Goal: Task Accomplishment & Management: Manage account settings

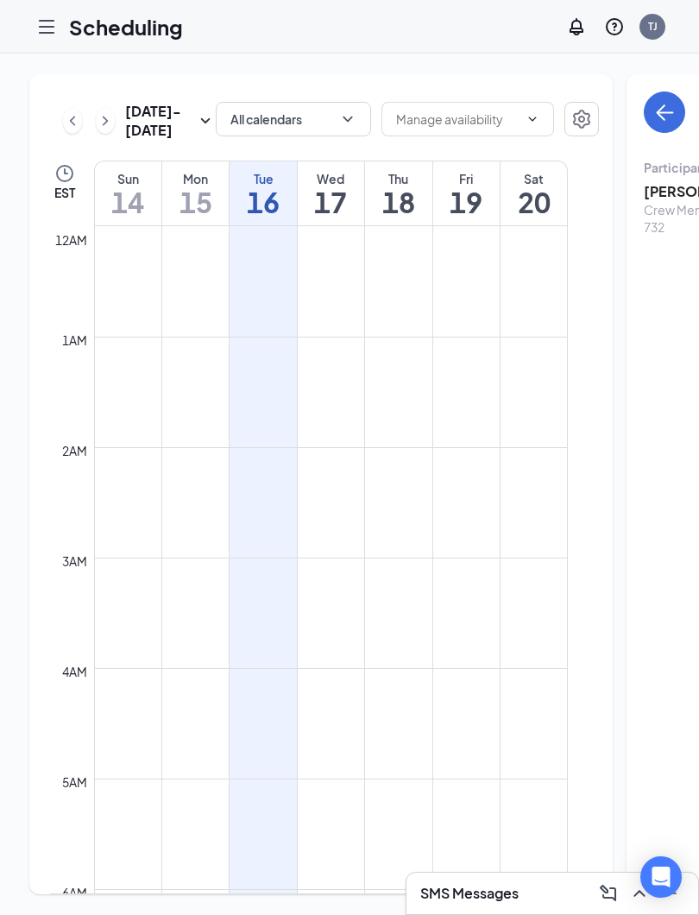
scroll to position [1349, 0]
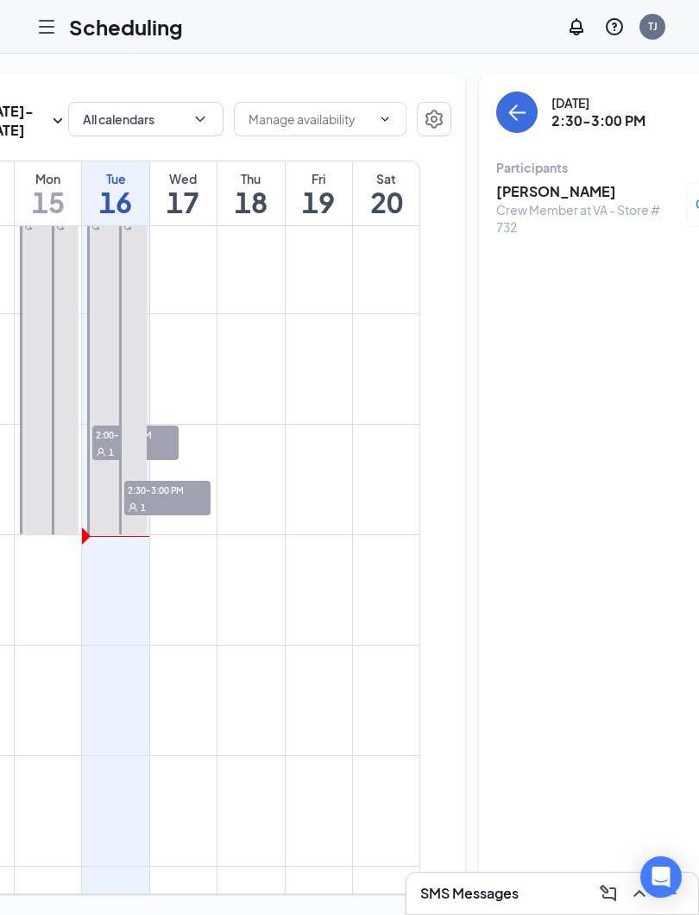
click at [106, 476] on link "12:00-3:00 PM 2:00-2:30 PM 1" at bounding box center [116, 368] width 64 height 331
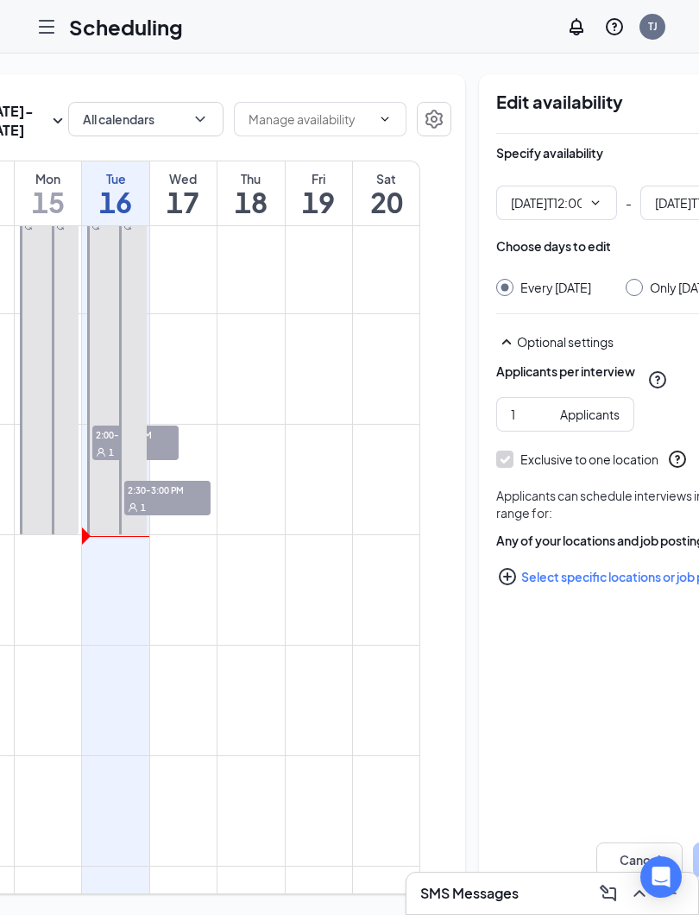
type input "12:00 PM"
type input "03:00 PM"
click at [100, 480] on link "12:00-3:00 PM 2:00-2:30 PM 1" at bounding box center [116, 368] width 64 height 331
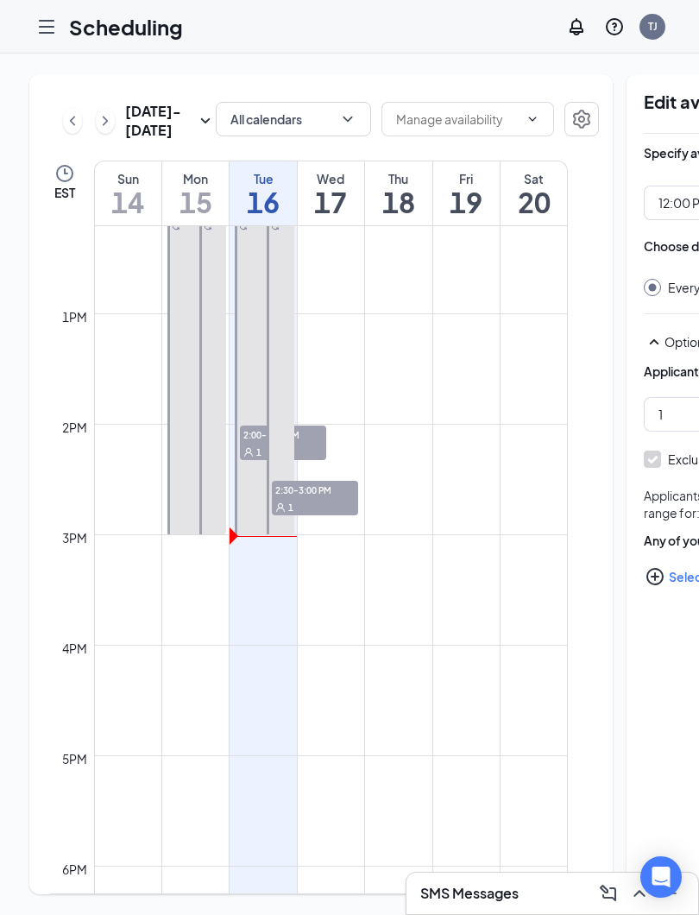
click at [63, 22] on div at bounding box center [46, 26] width 35 height 35
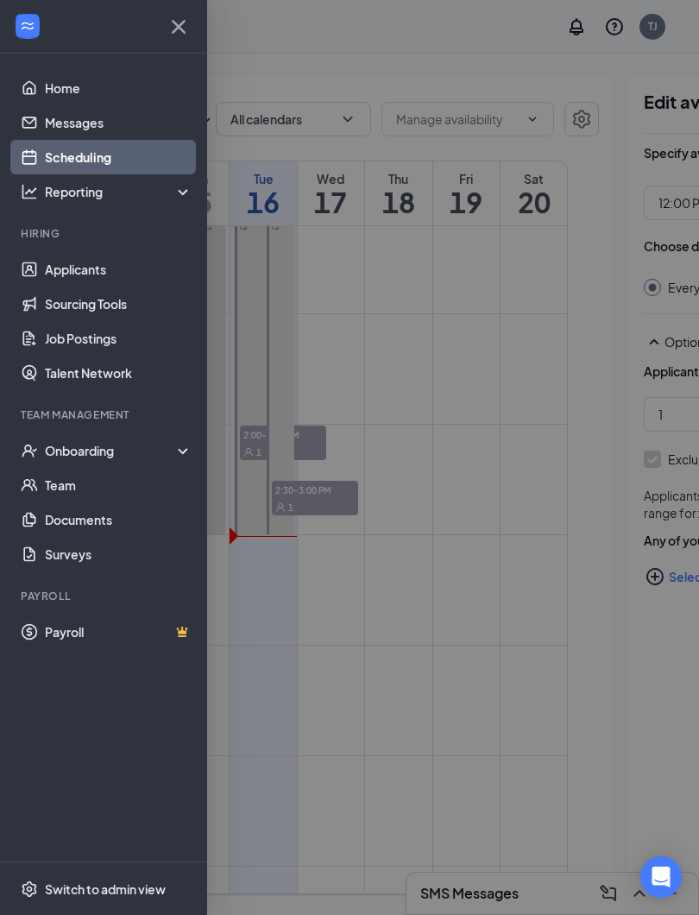
click at [54, 267] on link "Applicants" at bounding box center [119, 269] width 148 height 35
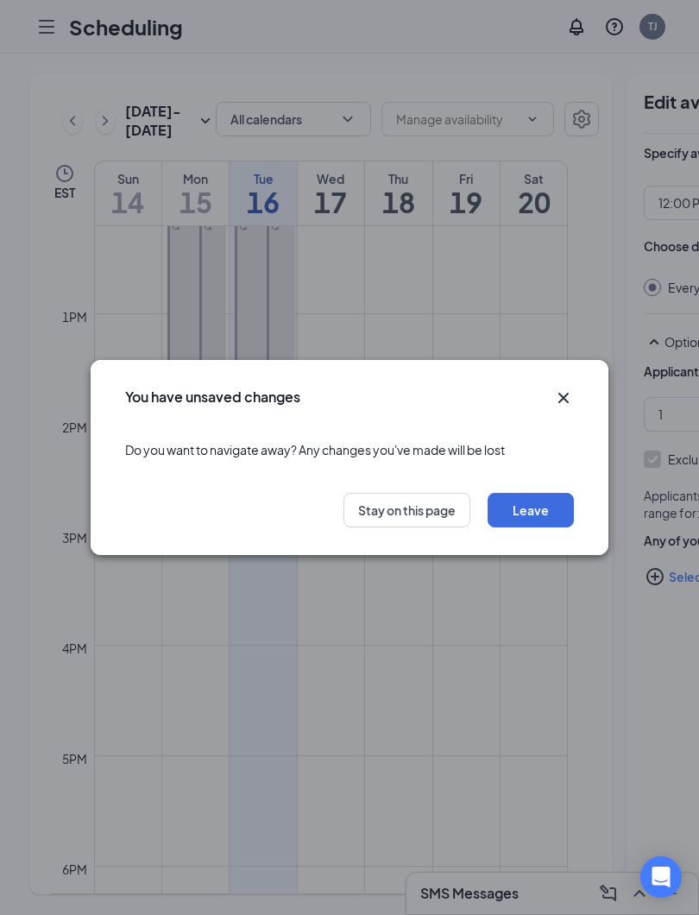
click at [572, 400] on icon "Cross" at bounding box center [563, 398] width 21 height 21
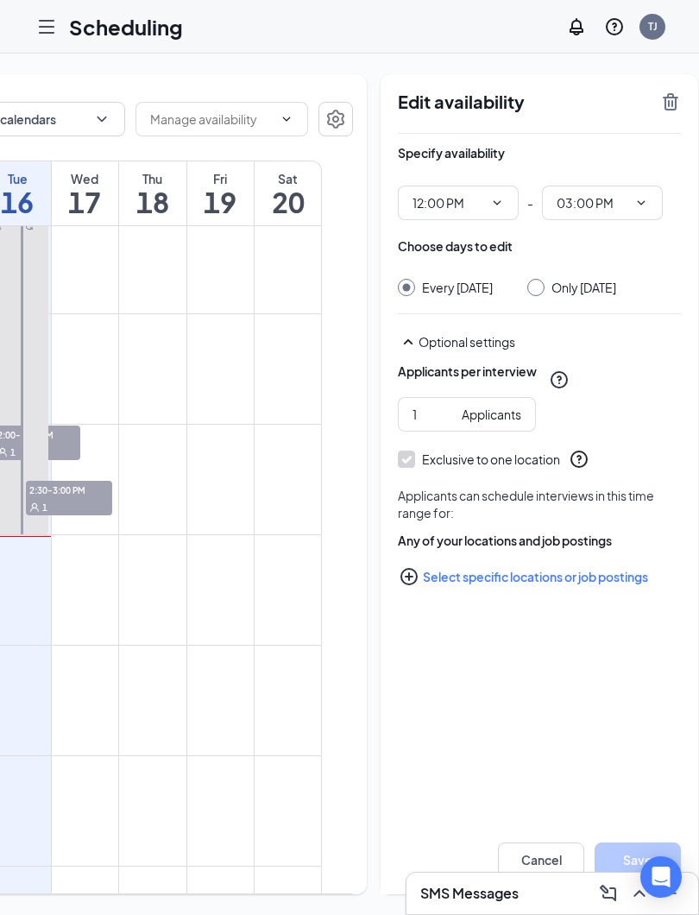
scroll to position [0, 245]
click at [519, 843] on button "Cancel" at bounding box center [542, 859] width 86 height 35
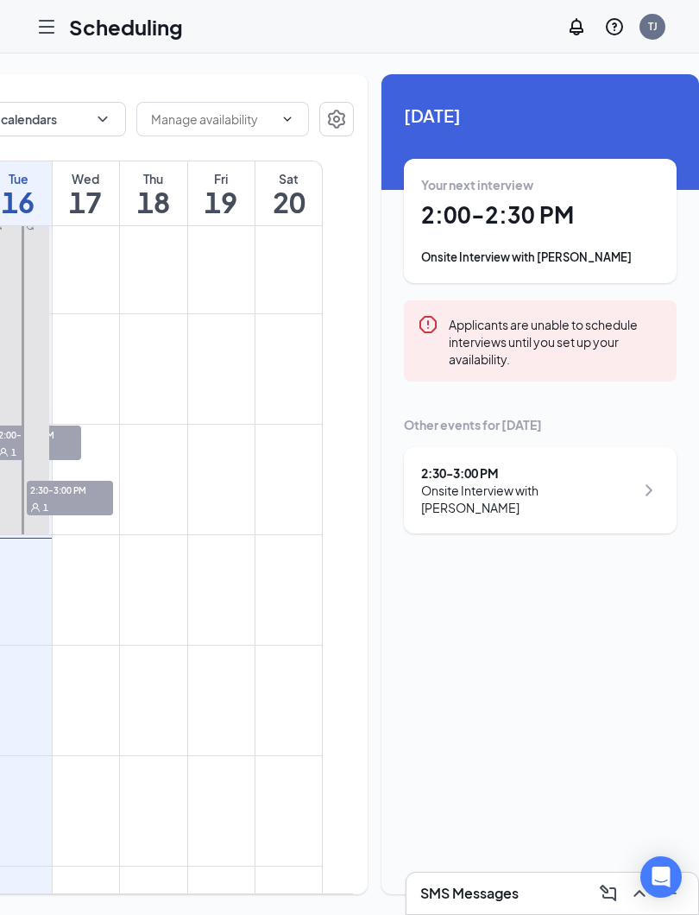
click at [529, 203] on h1 "2:00 - 2:30 PM" at bounding box center [540, 214] width 238 height 29
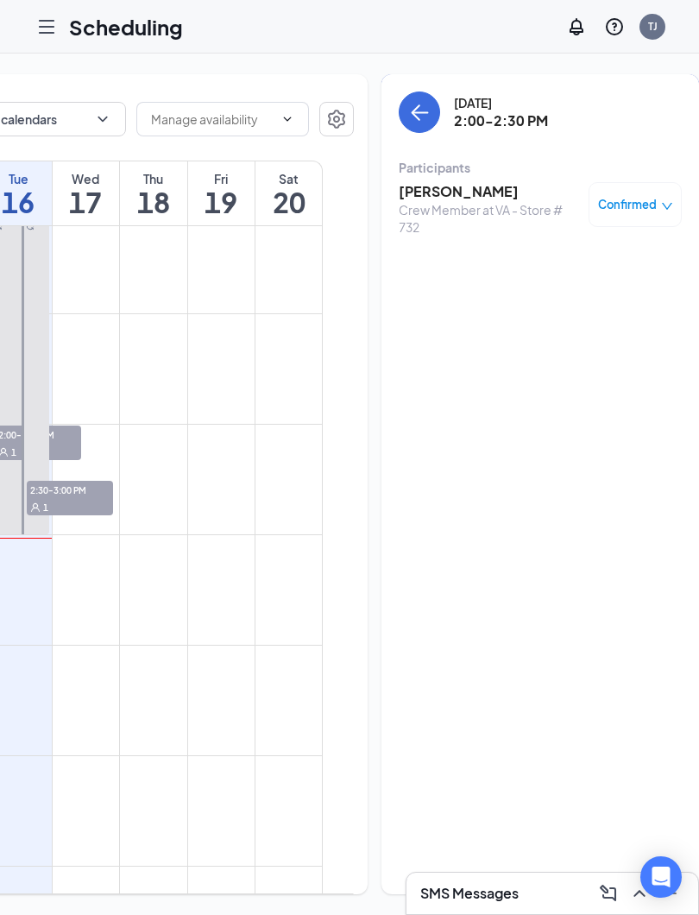
click at [11, 460] on link "12:00-3:00 PM 2:00-2:30 PM 1" at bounding box center [18, 368] width 64 height 331
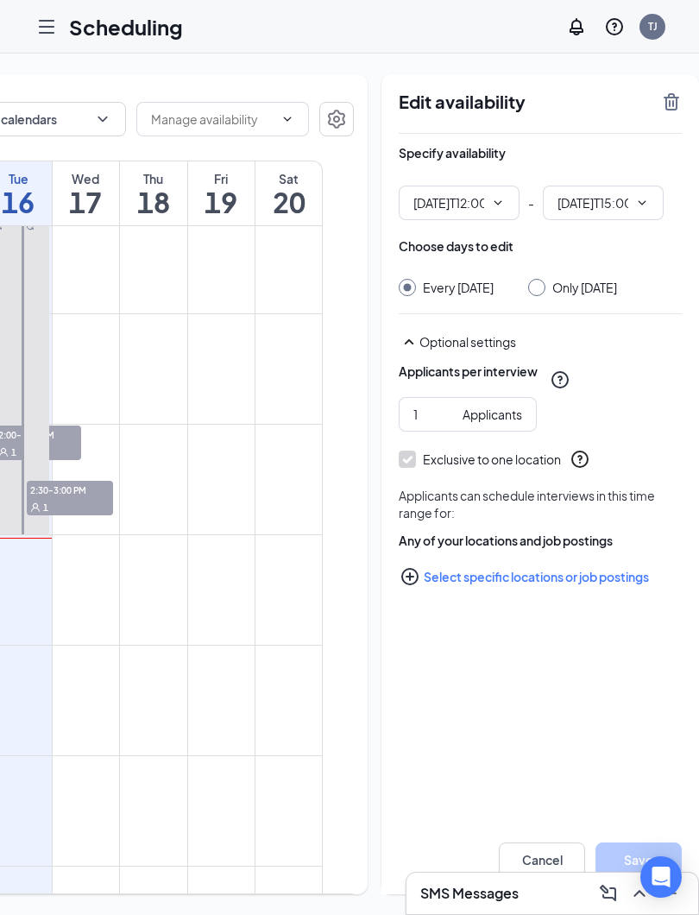
type input "12:00 PM"
type input "03:00 PM"
click at [12, 482] on link "12:00-3:00 PM 2:00-2:30 PM 1" at bounding box center [18, 368] width 64 height 331
click at [32, 482] on link "12:00-3:00 PM 2:30-3:00 PM 1" at bounding box center [34, 368] width 32 height 331
click at [515, 874] on div "SMS Messages" at bounding box center [553, 893] width 292 height 41
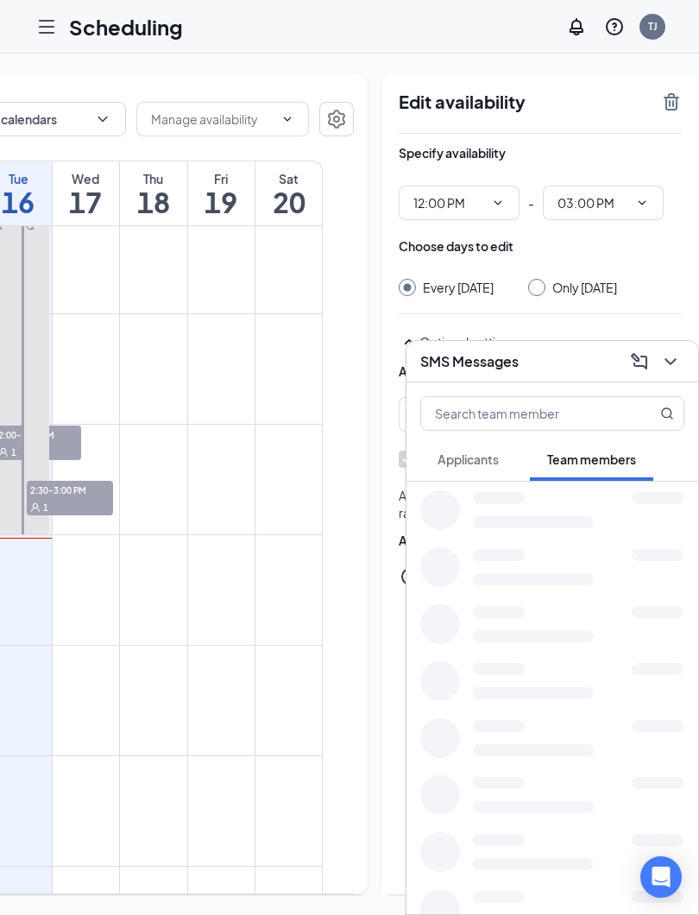
click at [570, 363] on div "SMS Messages" at bounding box center [552, 361] width 264 height 27
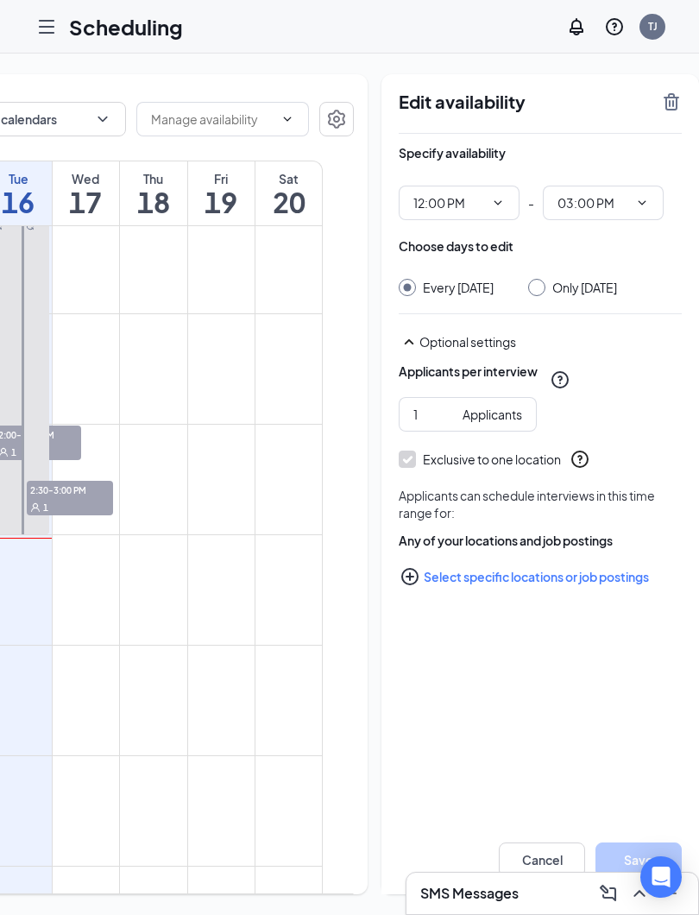
click at [513, 854] on button "Cancel" at bounding box center [542, 859] width 86 height 35
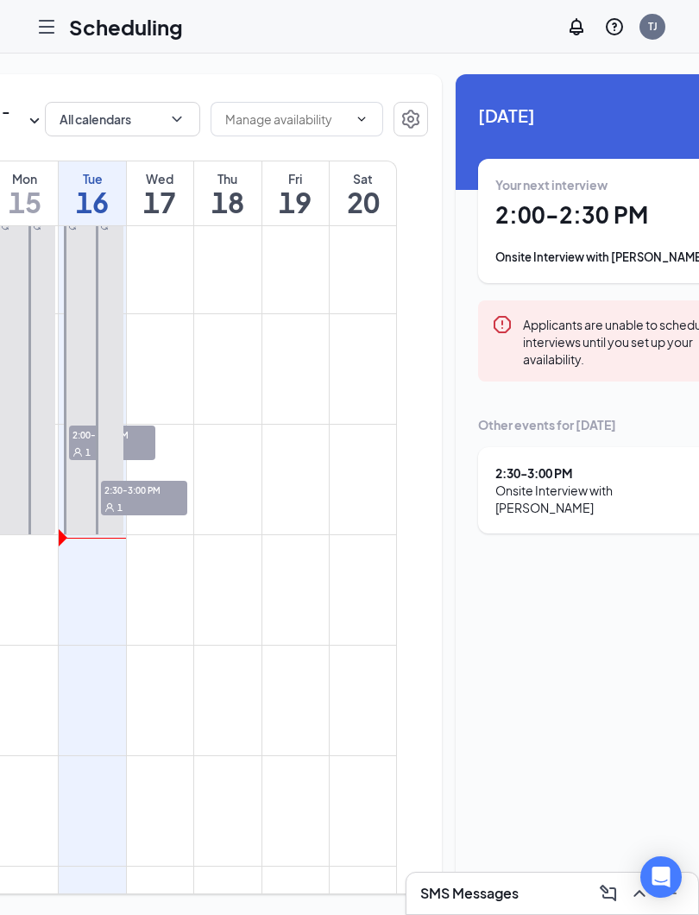
scroll to position [0, 161]
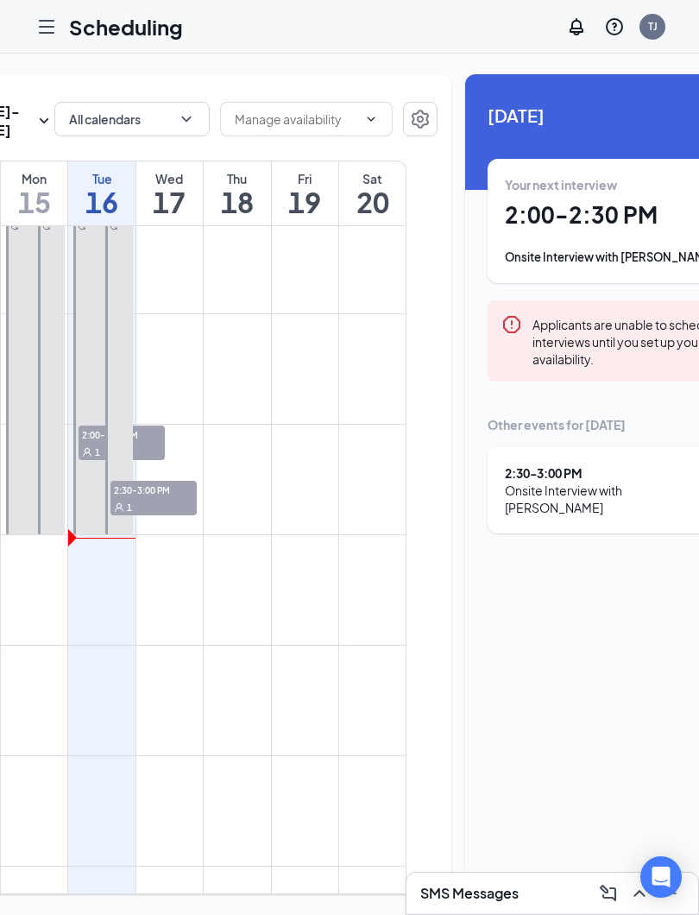
click at [97, 469] on link "12:00-3:00 PM 2:00-2:30 PM 1" at bounding box center [102, 368] width 64 height 331
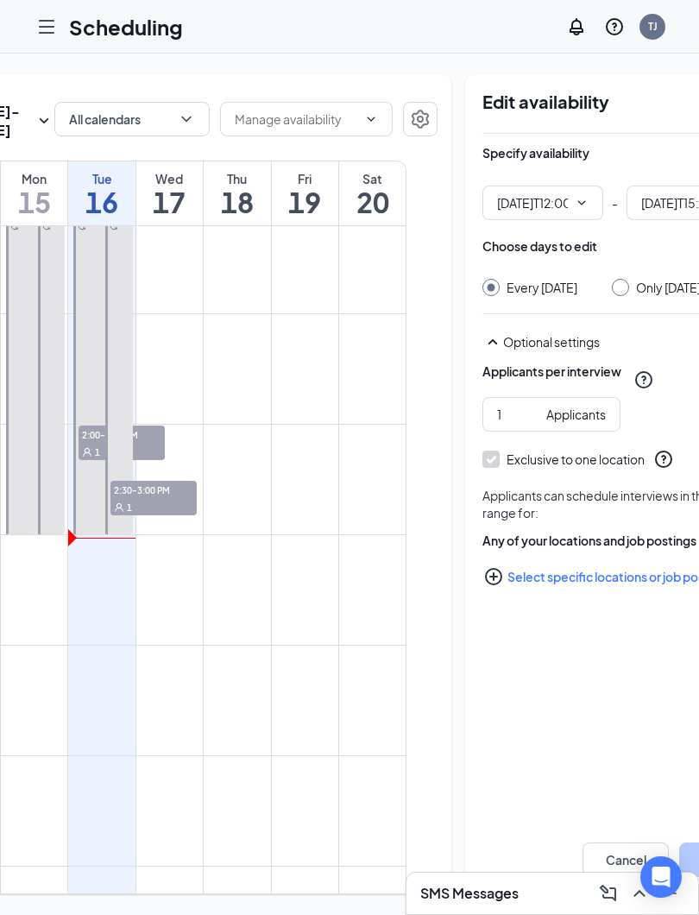
type input "12:00 PM"
type input "03:00 PM"
click at [609, 851] on button "Cancel" at bounding box center [626, 859] width 86 height 35
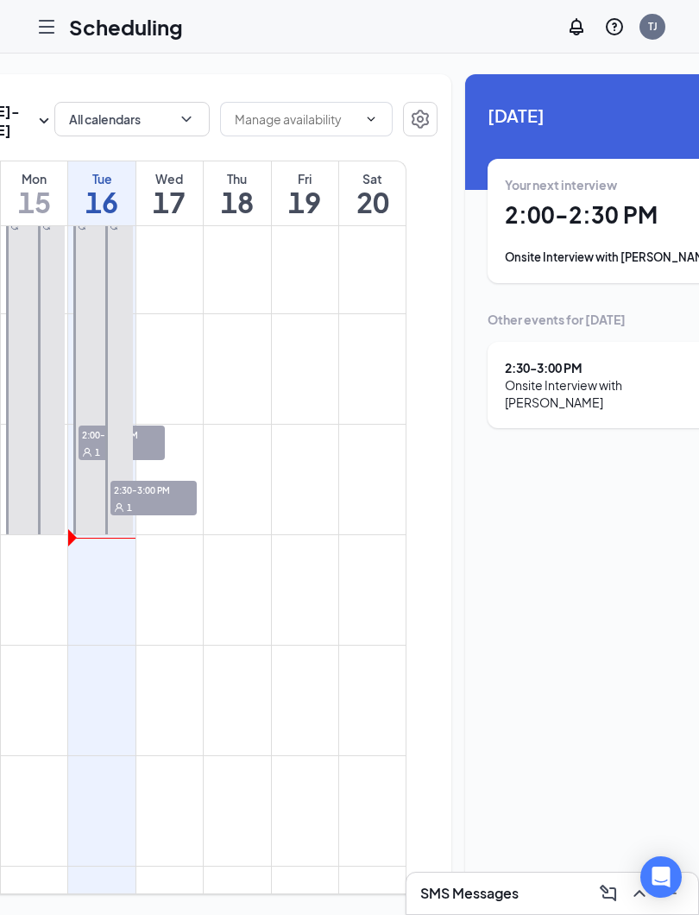
click at [62, 26] on div at bounding box center [46, 26] width 35 height 35
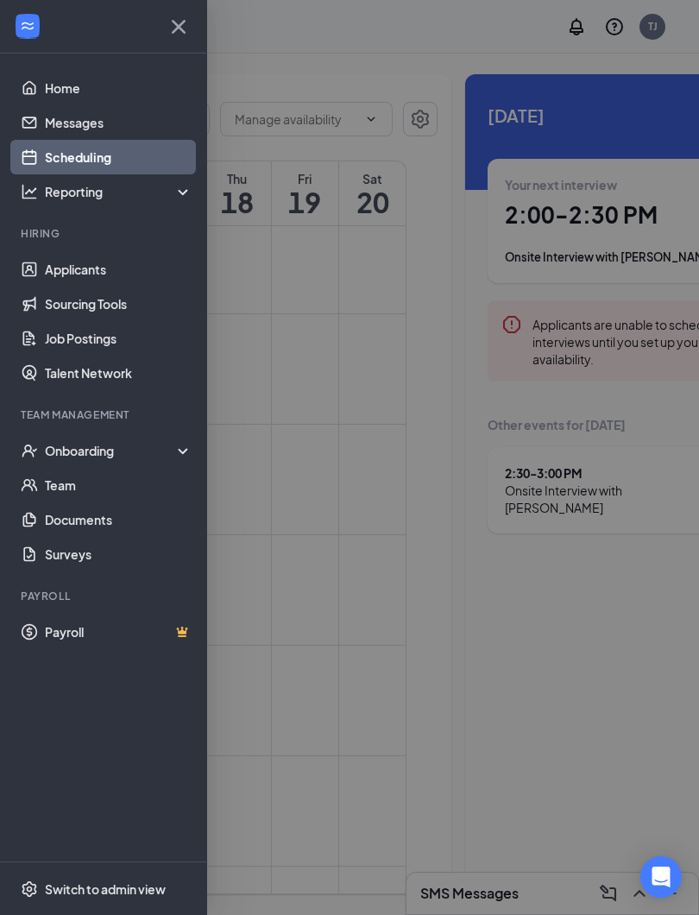
click at [106, 151] on link "Scheduling" at bounding box center [119, 157] width 148 height 35
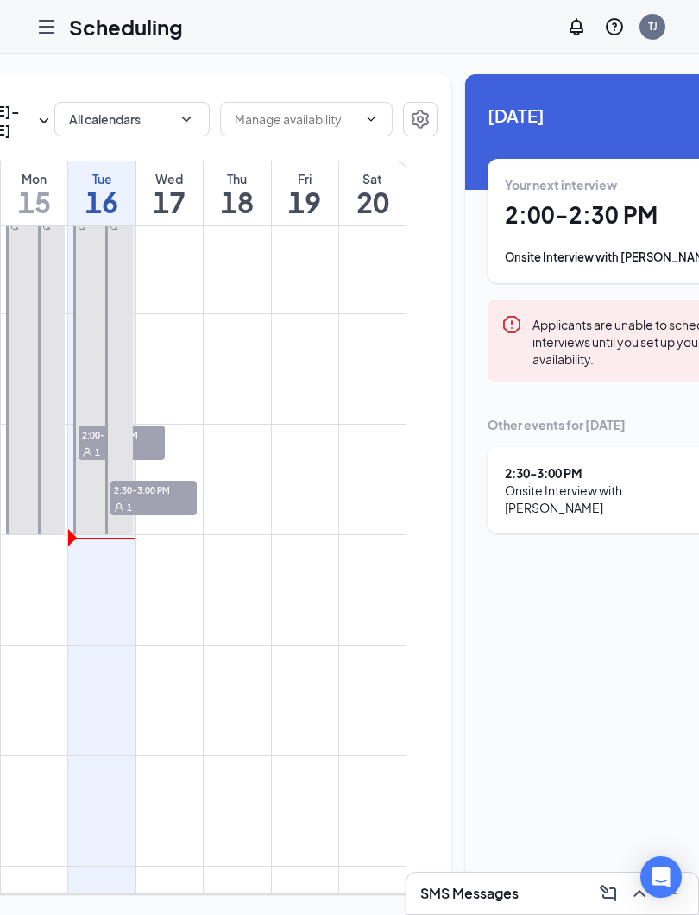
click at [571, 237] on div "Your next interview 2:00 - 2:30 PM Onsite Interview with [PERSON_NAME]" at bounding box center [624, 221] width 238 height 90
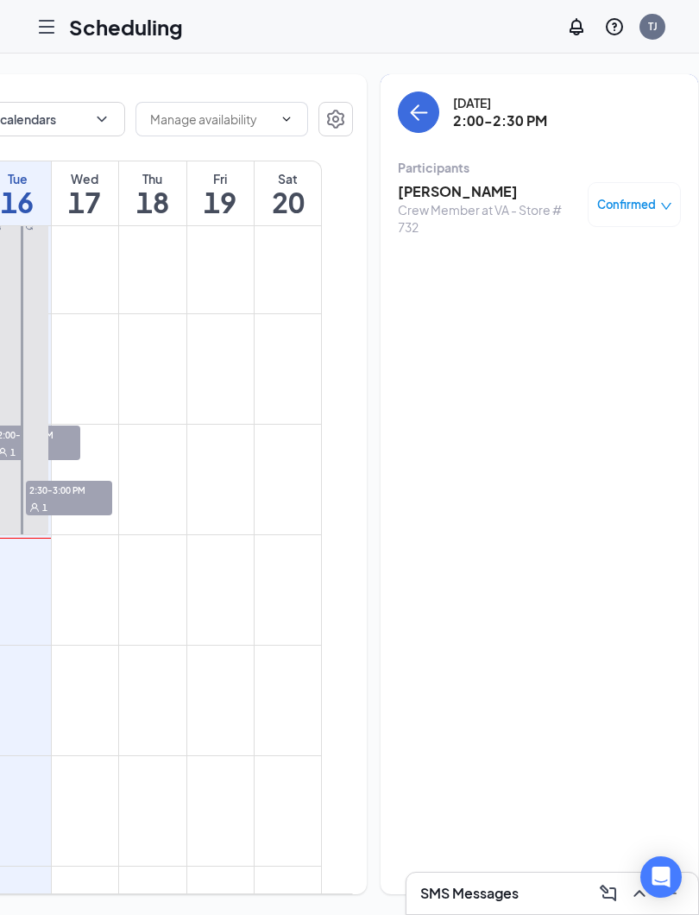
scroll to position [0, 245]
click at [622, 211] on span "Confirmed" at bounding box center [627, 204] width 59 height 17
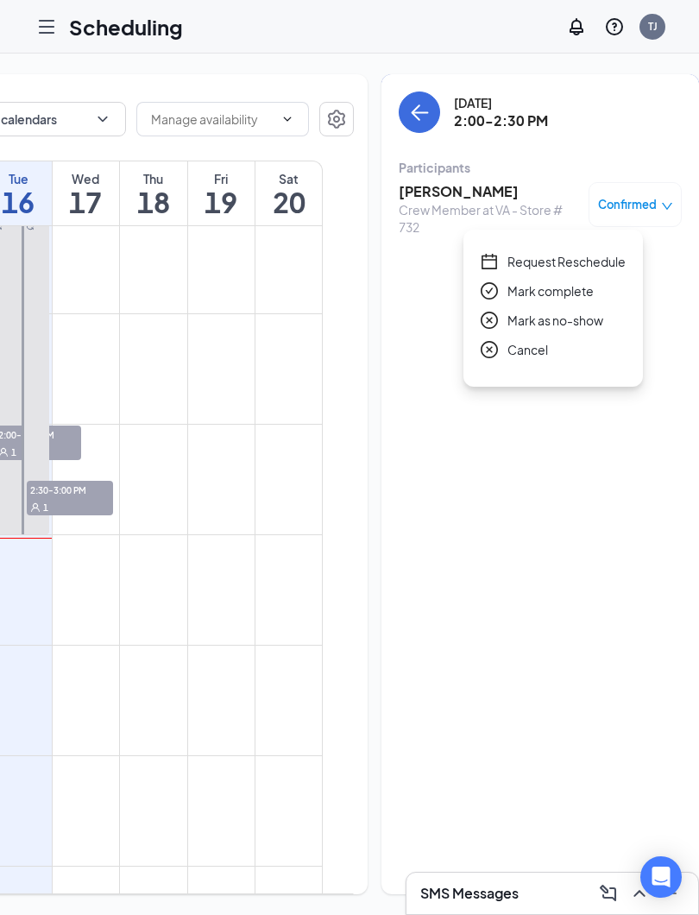
click at [584, 312] on span "Mark as no-show" at bounding box center [556, 320] width 96 height 19
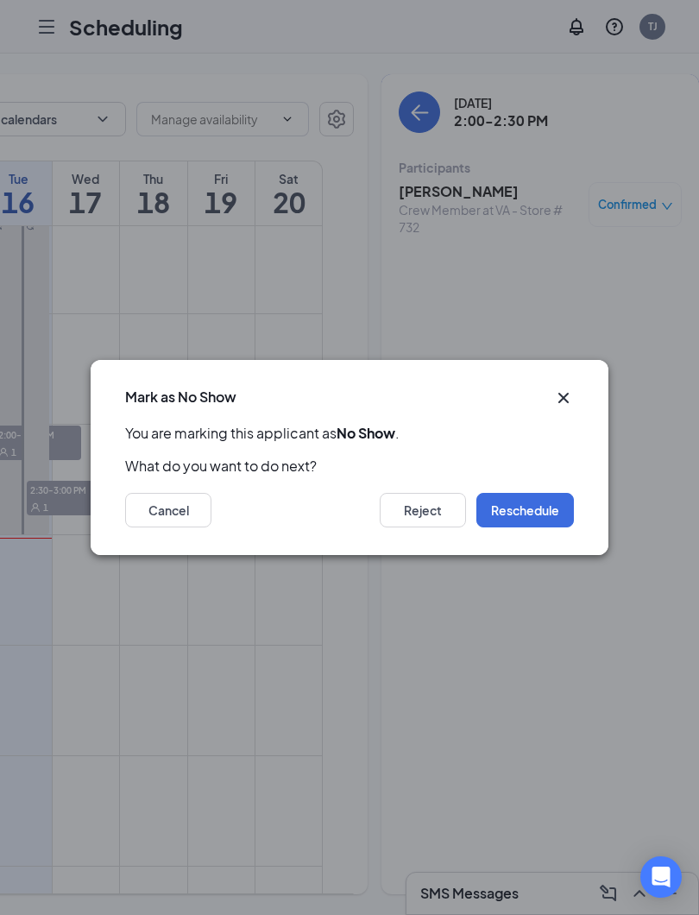
click at [429, 502] on button "Reject" at bounding box center [423, 510] width 86 height 35
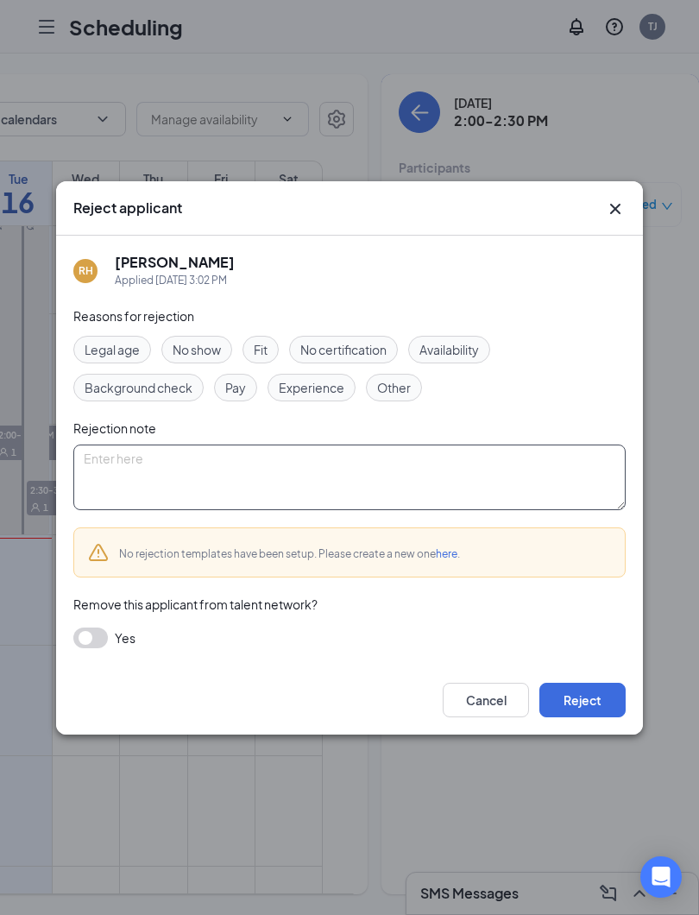
click at [463, 471] on textarea at bounding box center [349, 478] width 552 height 66
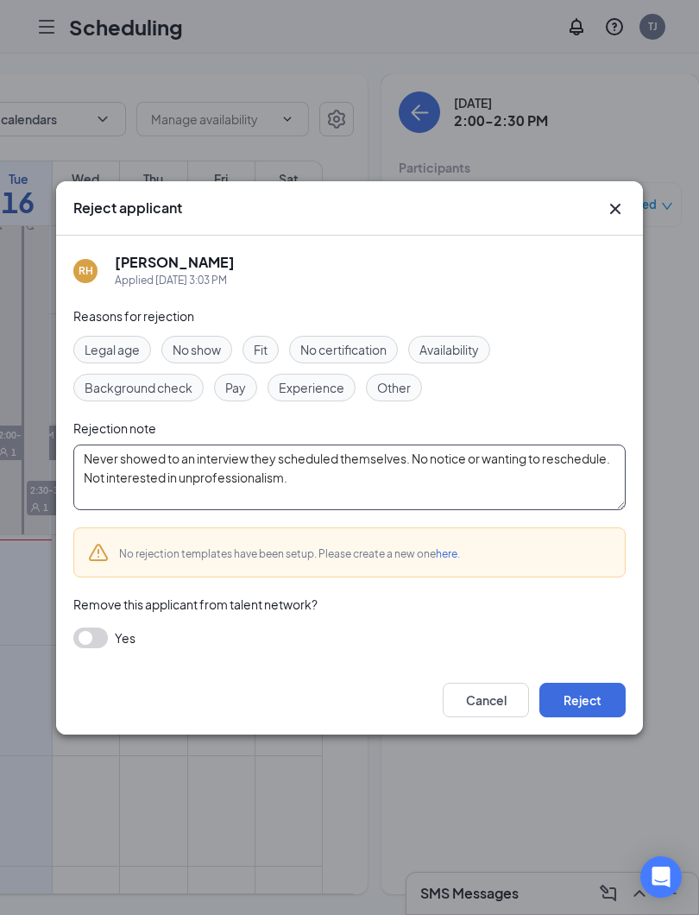
click at [255, 501] on textarea "Never showed to an interview they scheduled themselves. No notice or wanting to…" at bounding box center [349, 478] width 552 height 66
click at [251, 488] on textarea "Never showed to an interview they scheduled themselves. No notice or wanting to…" at bounding box center [349, 478] width 552 height 66
click at [251, 478] on textarea "Never showed to an interview they scheduled themselves. No notice or wanting to…" at bounding box center [349, 478] width 552 height 66
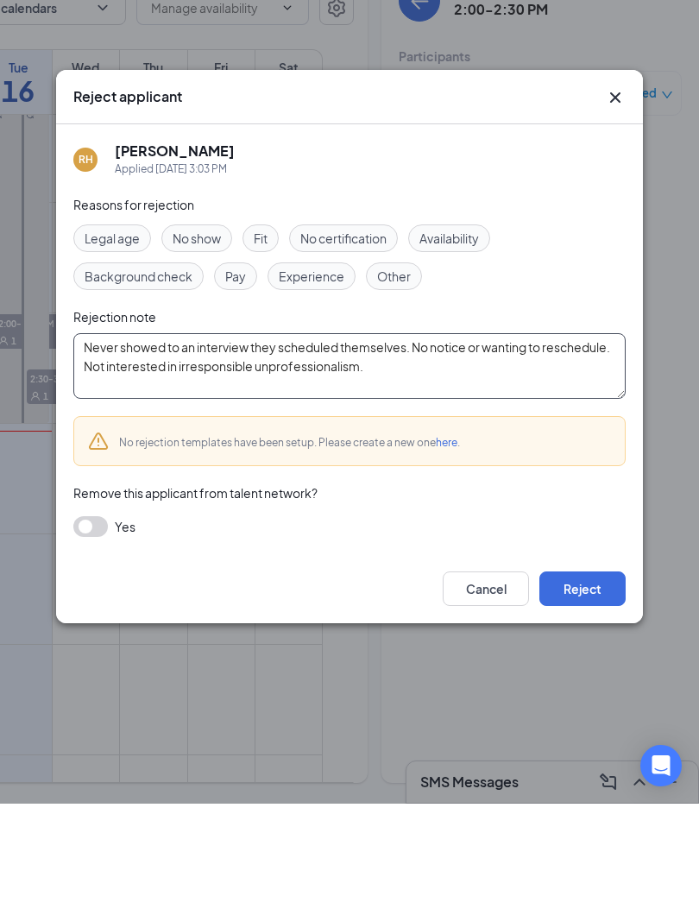
type textarea "Never showed to an interview they scheduled themselves. No notice or wanting to…"
click at [90, 628] on button "button" at bounding box center [90, 638] width 35 height 21
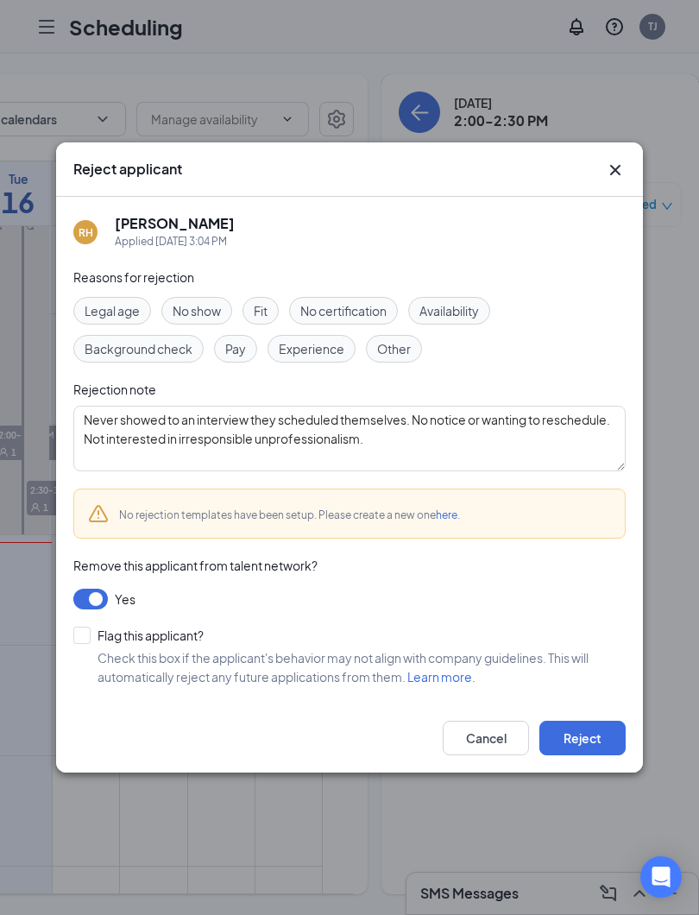
click at [201, 303] on span "No show" at bounding box center [197, 310] width 48 height 19
click at [434, 319] on span "Availability" at bounding box center [450, 310] width 60 height 19
click at [447, 319] on span "Availability" at bounding box center [450, 310] width 60 height 19
click at [388, 361] on div "Other" at bounding box center [394, 349] width 56 height 28
click at [598, 735] on button "Reject" at bounding box center [583, 738] width 86 height 35
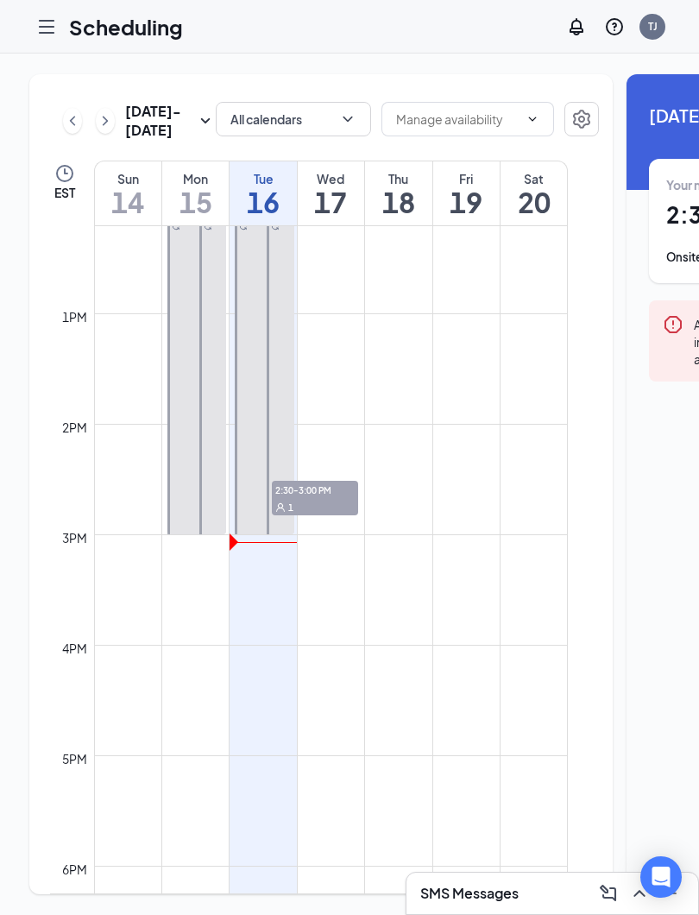
click at [58, 41] on div at bounding box center [46, 26] width 35 height 35
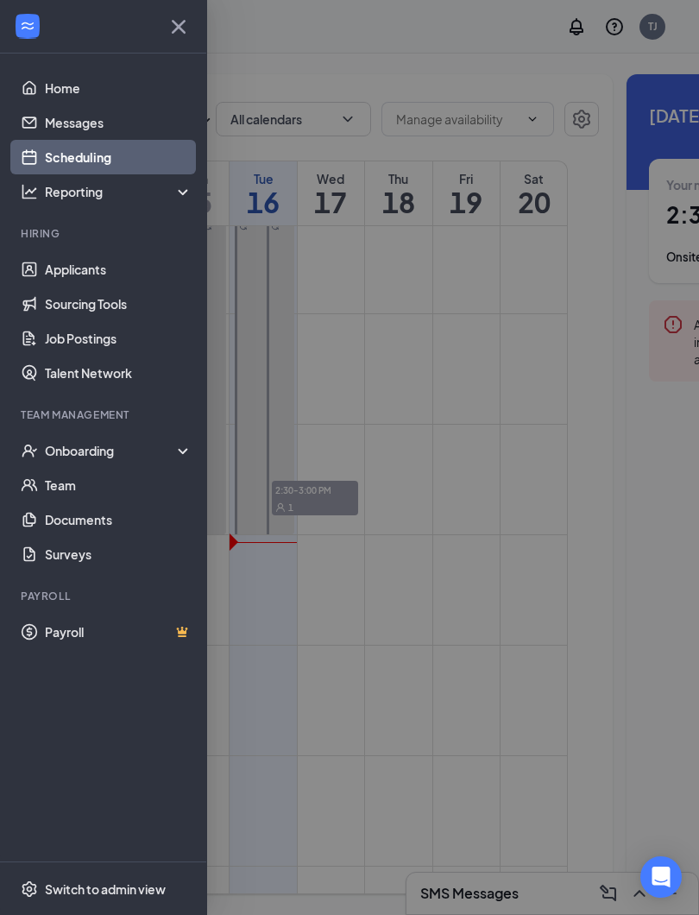
click at [64, 267] on link "Applicants" at bounding box center [119, 269] width 148 height 35
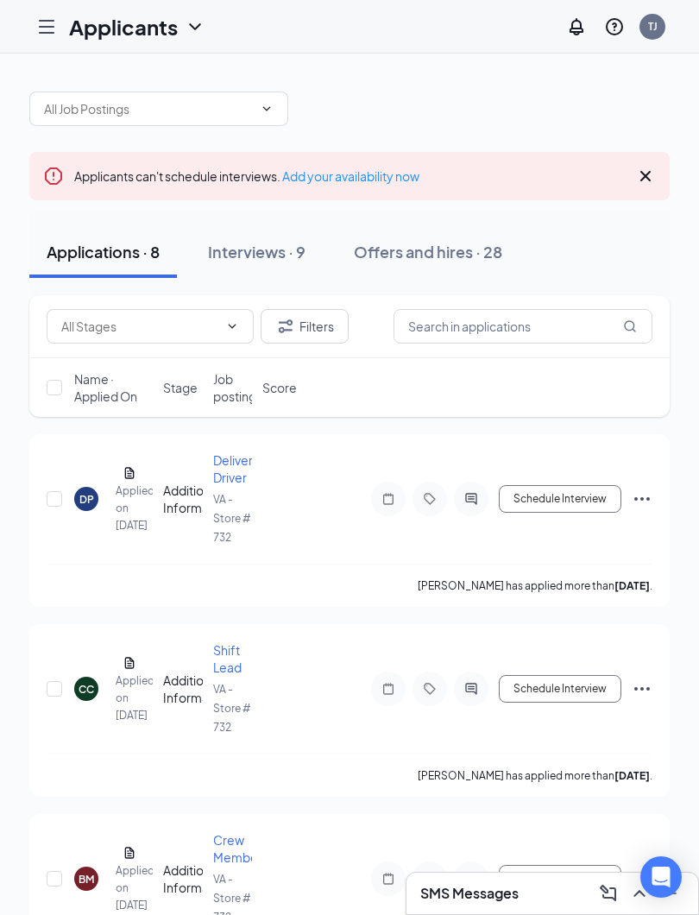
click at [325, 180] on link "Add your availability now" at bounding box center [350, 176] width 137 height 16
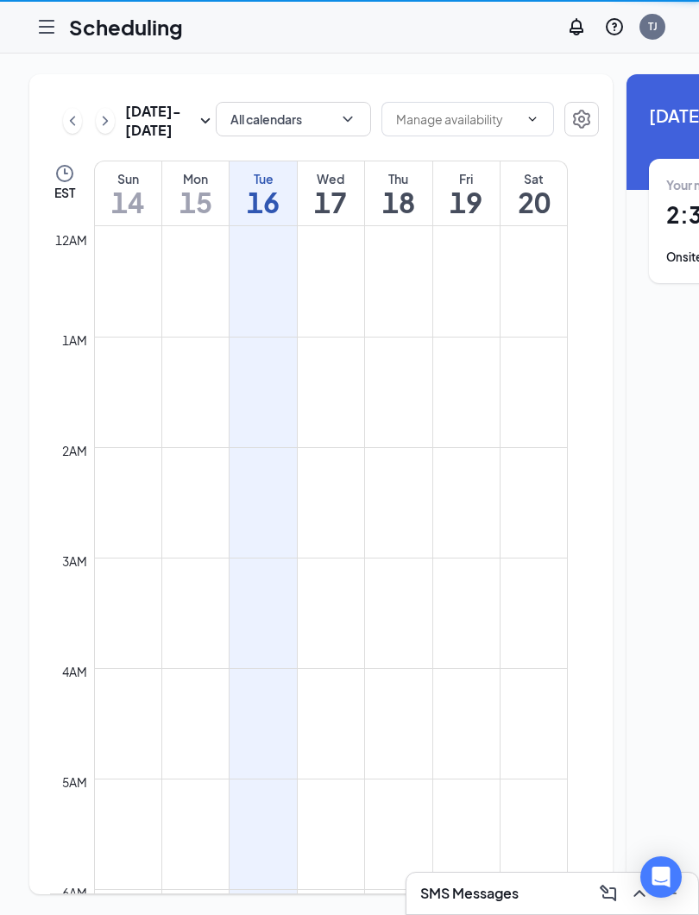
scroll to position [849, 0]
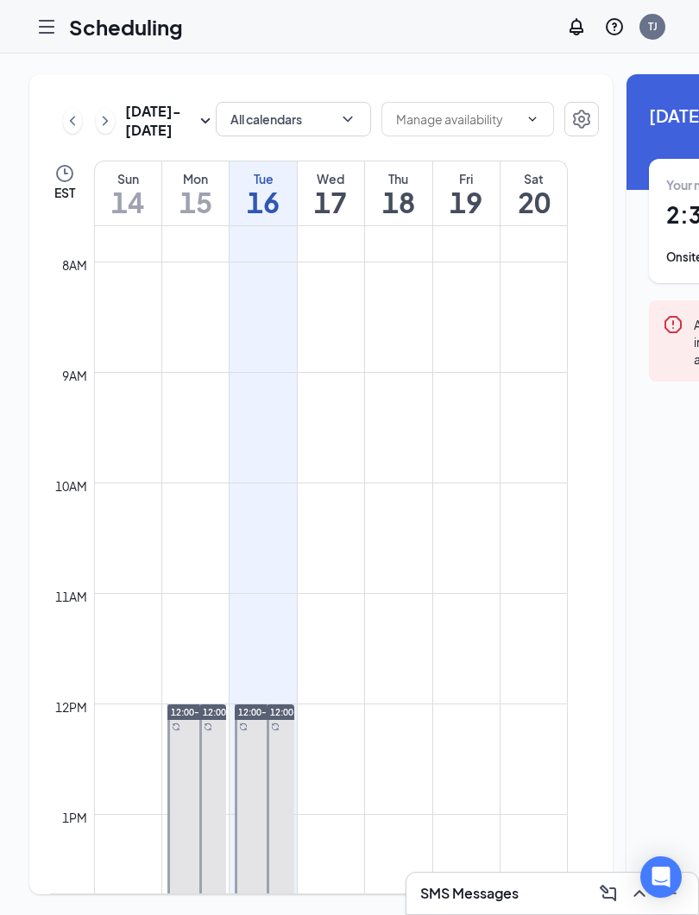
click at [49, 22] on icon "Hamburger" at bounding box center [46, 26] width 21 height 21
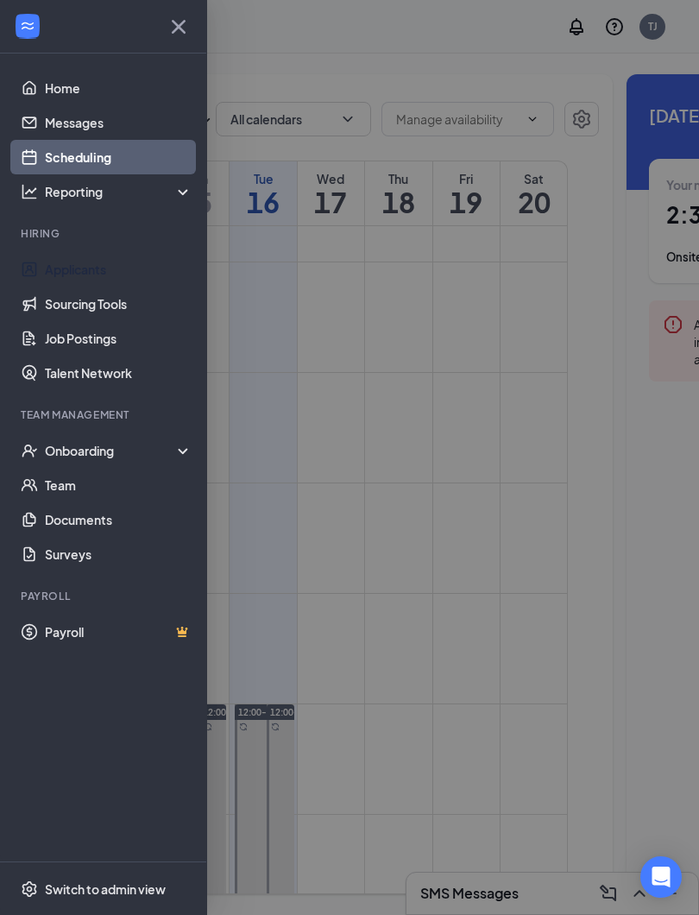
click at [76, 271] on link "Applicants" at bounding box center [119, 269] width 148 height 35
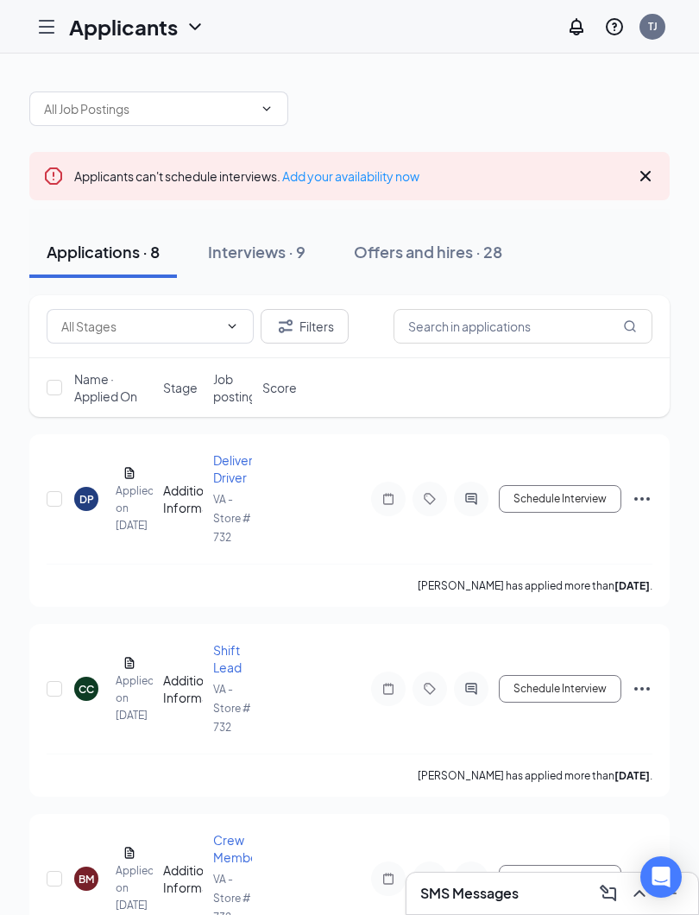
click at [91, 495] on div "DP" at bounding box center [86, 499] width 15 height 15
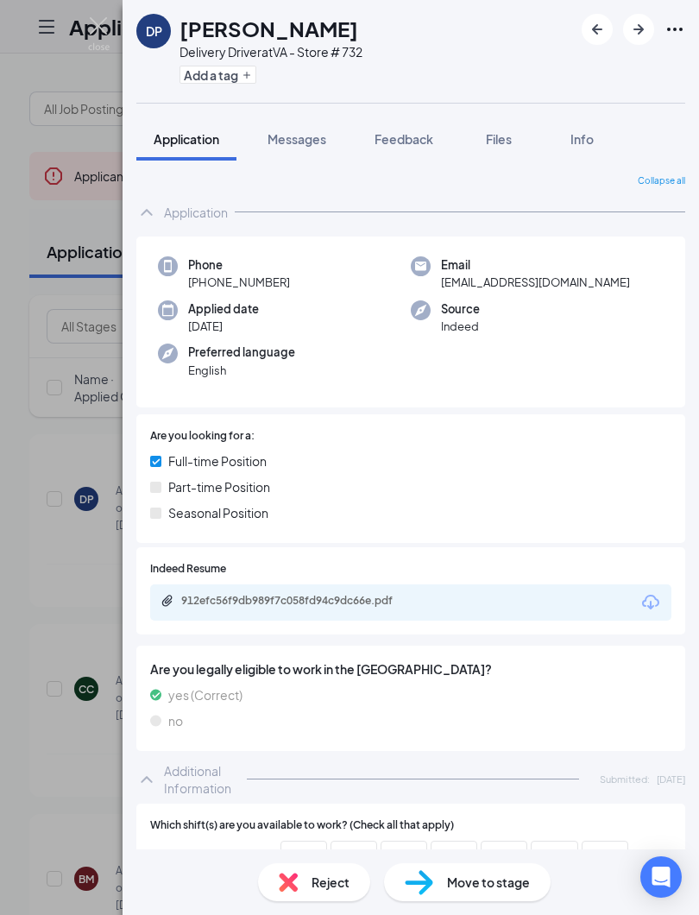
click at [312, 872] on div "Reject" at bounding box center [314, 882] width 112 height 38
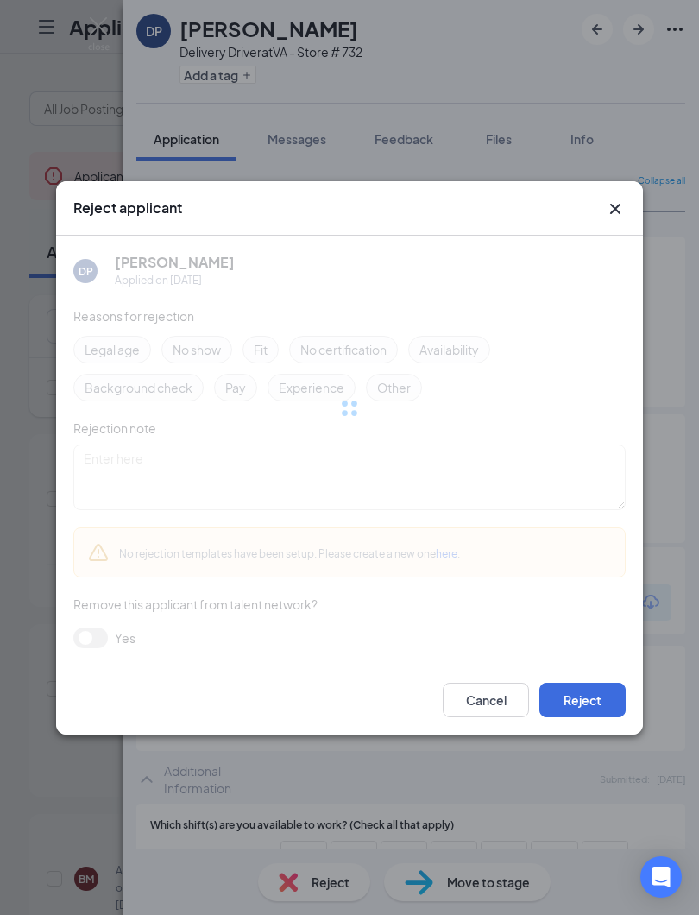
click at [307, 883] on div "Reject applicant DP [PERSON_NAME] Applied on [DATE] Reasons for rejection Legal…" at bounding box center [349, 457] width 699 height 915
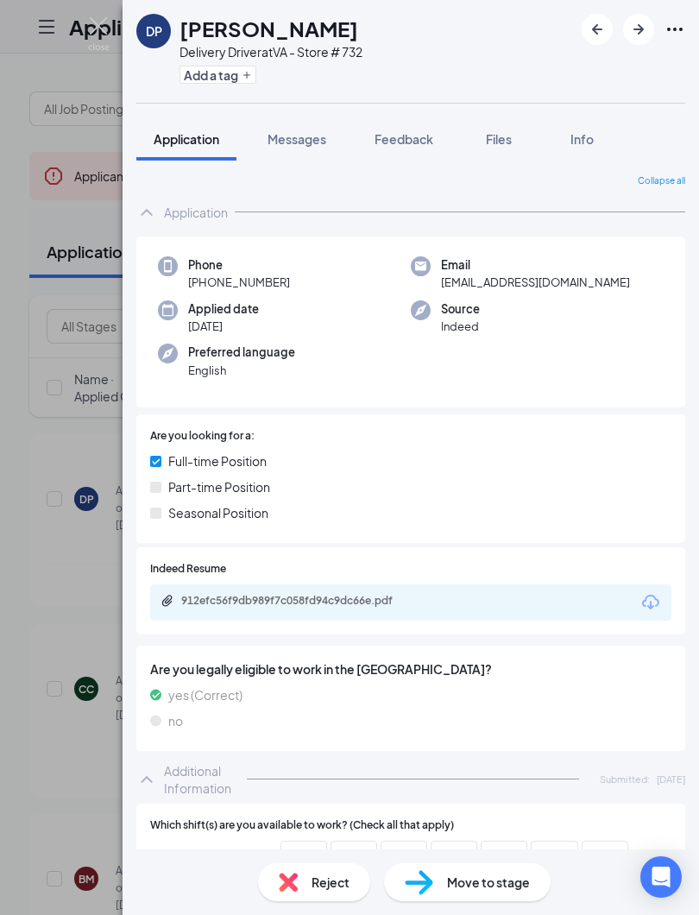
click at [312, 878] on span "Reject" at bounding box center [331, 882] width 38 height 19
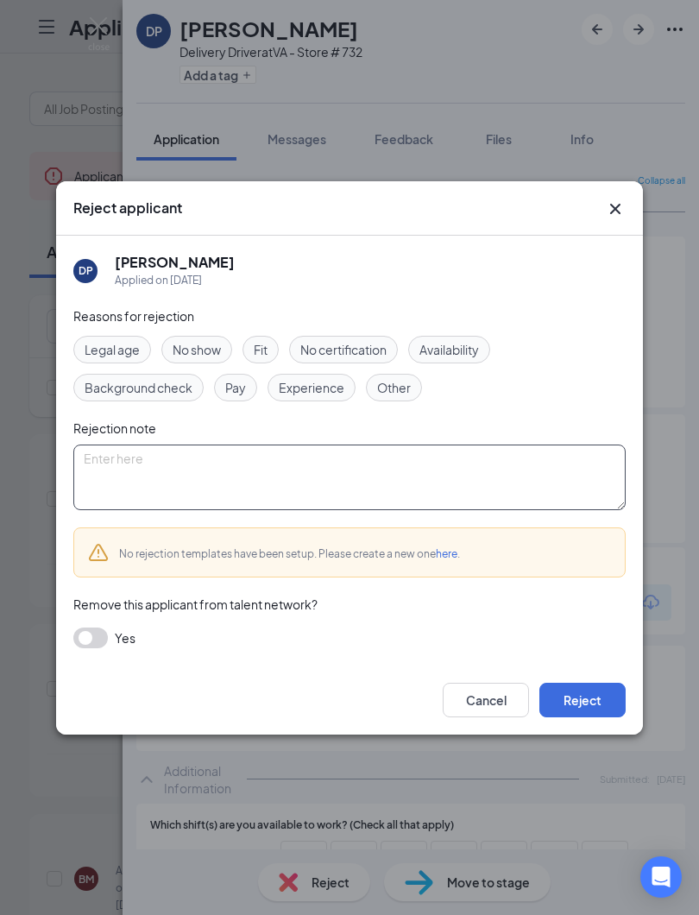
click at [113, 476] on textarea at bounding box center [349, 478] width 552 height 66
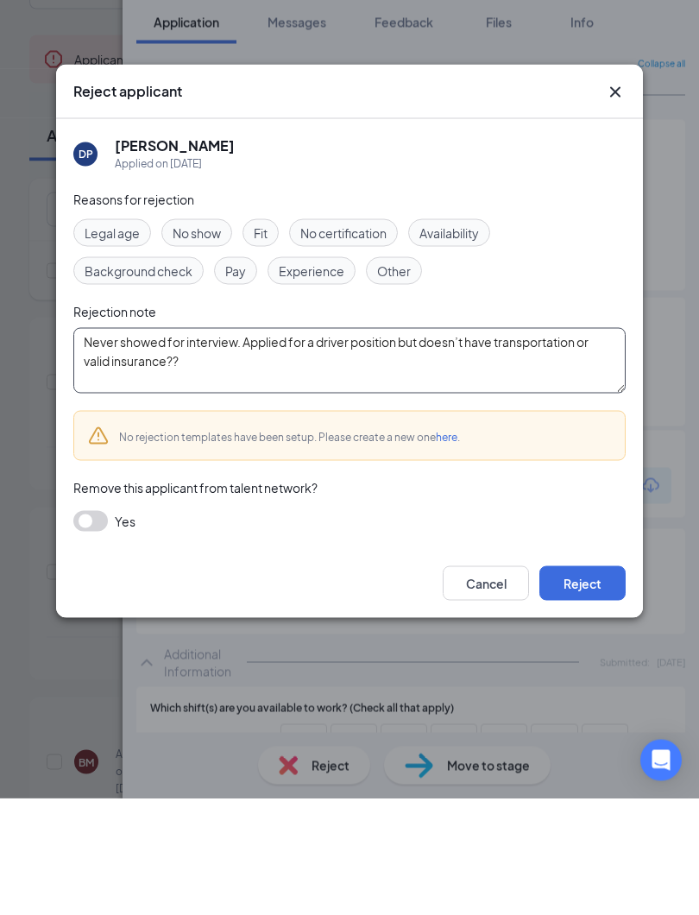
type textarea "Never showed for interview. Applied for a driver position but doesn’t have tran…"
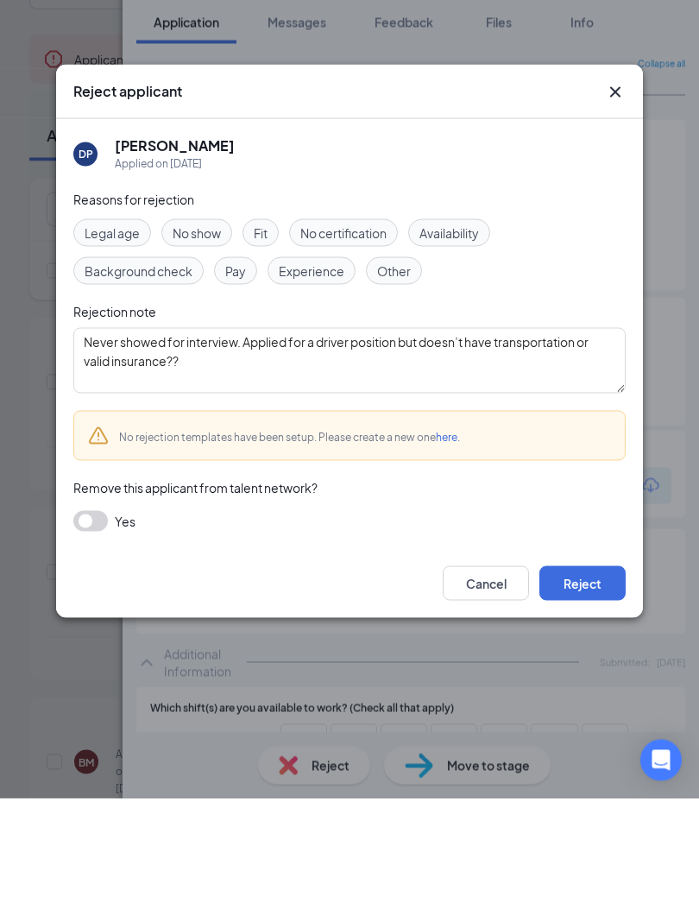
click at [80, 628] on button "button" at bounding box center [90, 638] width 35 height 21
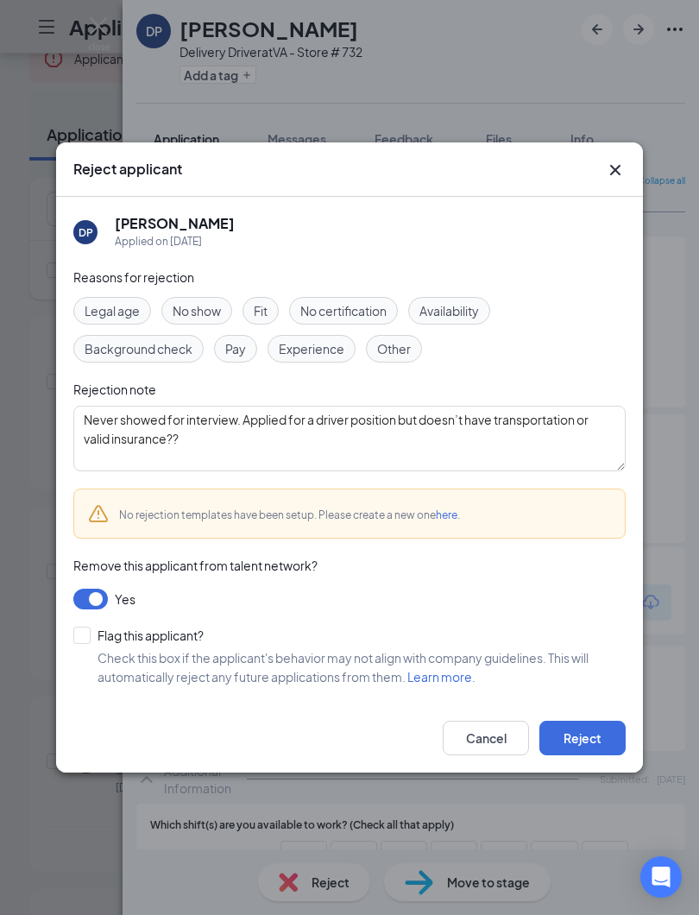
click at [580, 748] on button "Reject" at bounding box center [583, 738] width 86 height 35
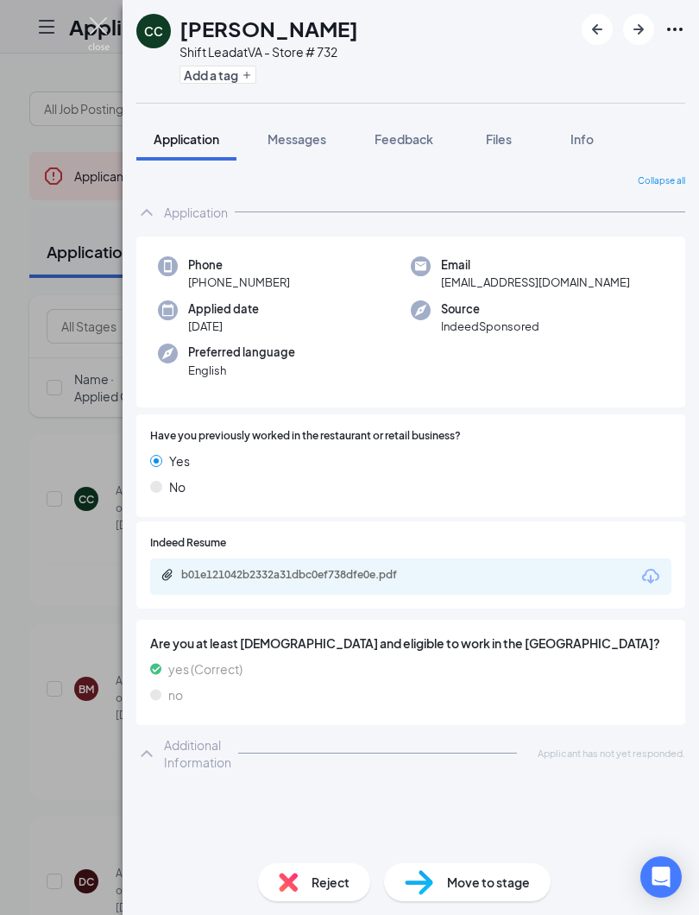
click at [105, 30] on img at bounding box center [99, 34] width 22 height 34
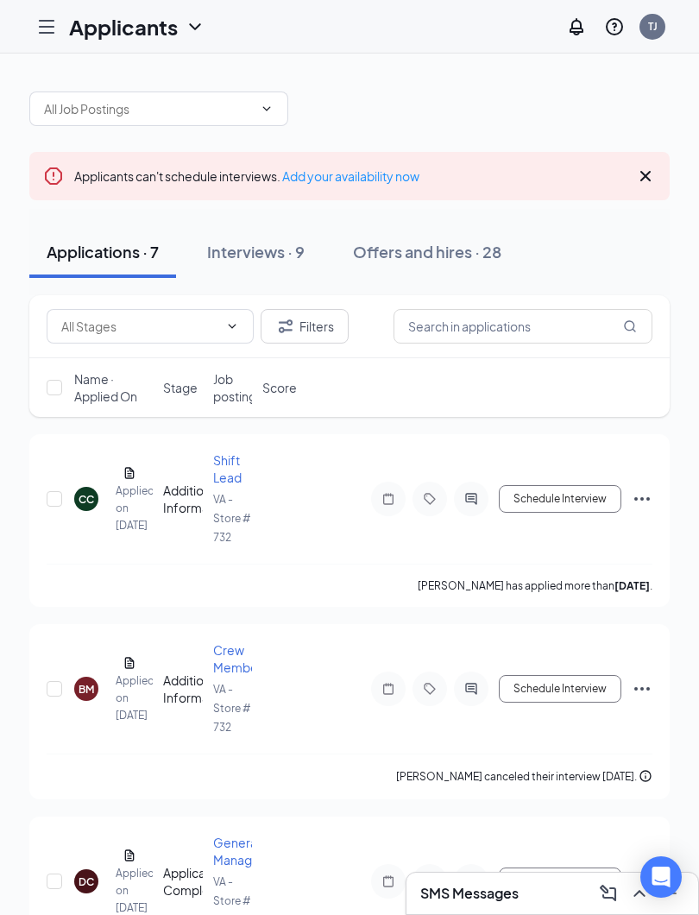
click at [52, 41] on div at bounding box center [46, 26] width 35 height 35
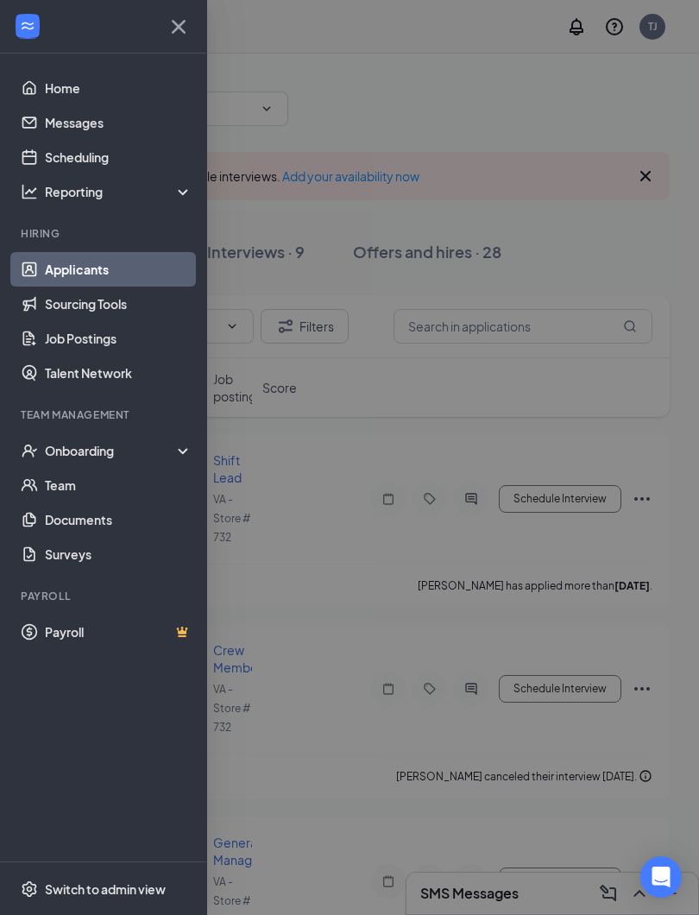
click at [74, 135] on link "Messages" at bounding box center [119, 122] width 148 height 35
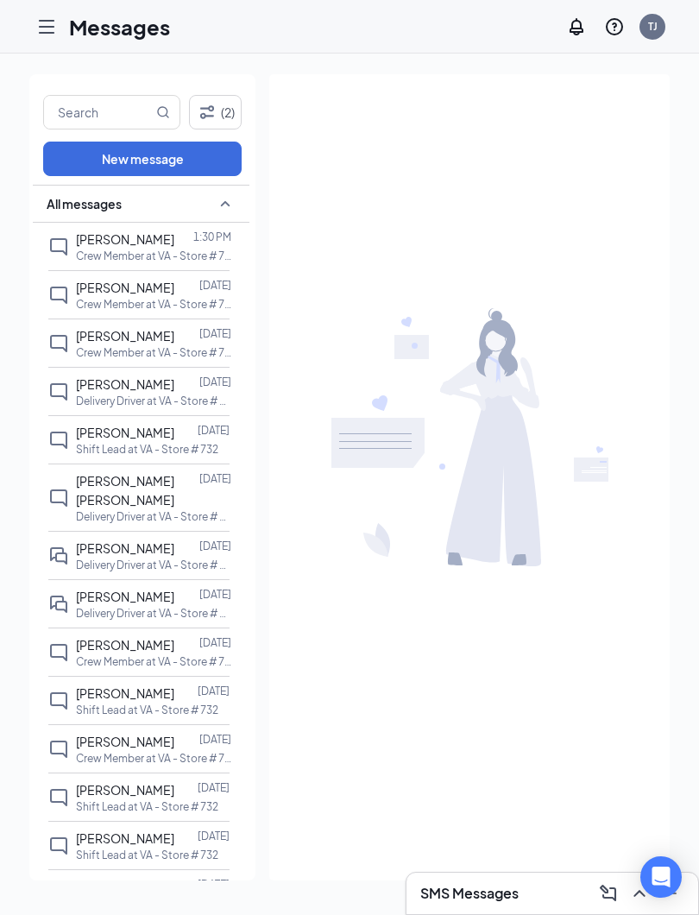
click at [142, 343] on div "[PERSON_NAME]" at bounding box center [125, 335] width 98 height 19
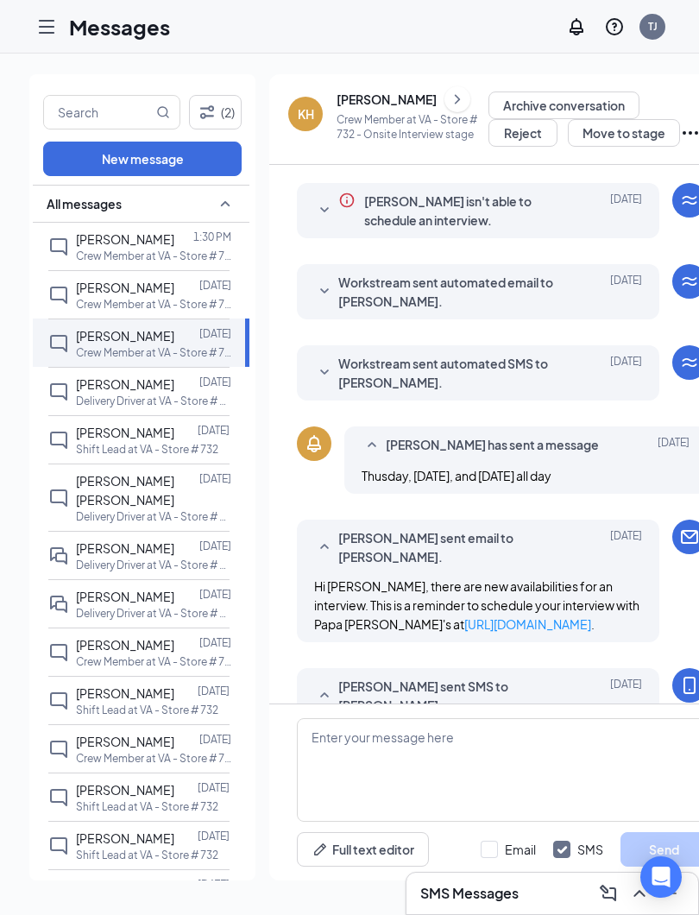
scroll to position [259, 0]
click at [98, 388] on span "[PERSON_NAME]" at bounding box center [125, 384] width 98 height 16
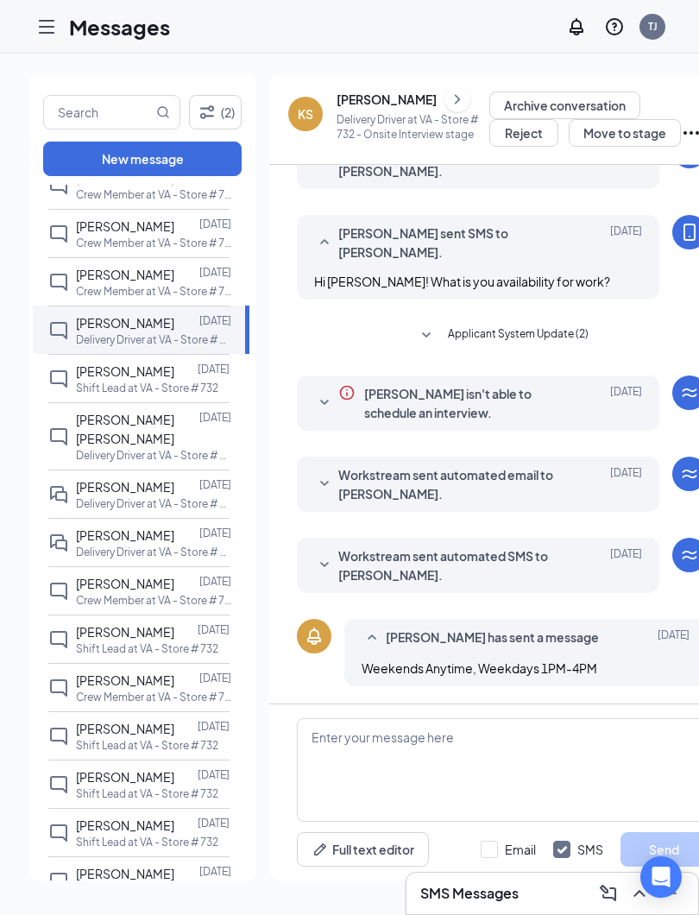
scroll to position [72, 0]
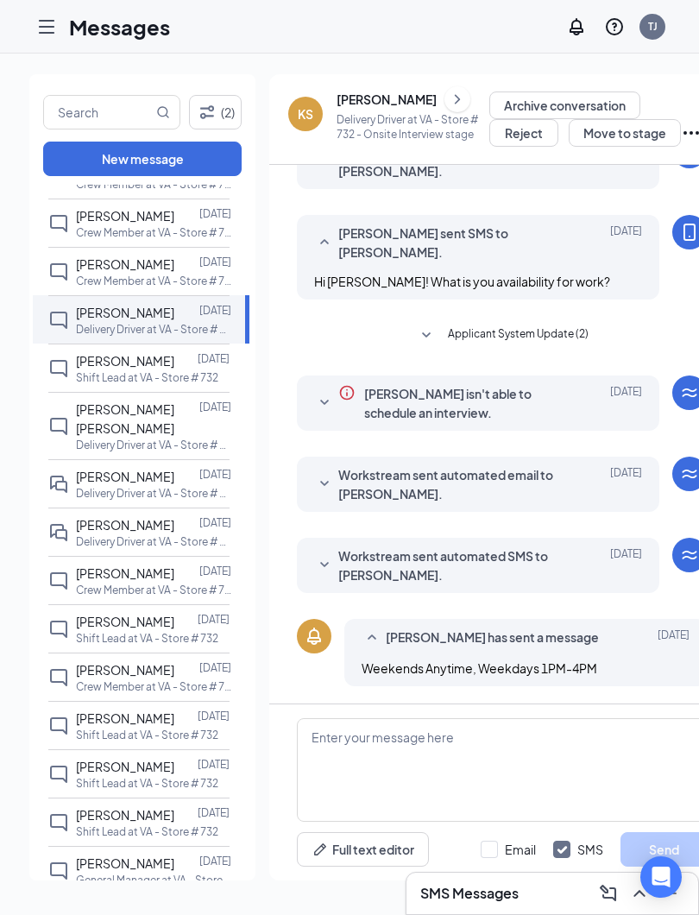
click at [127, 467] on div "[PERSON_NAME]" at bounding box center [125, 476] width 98 height 19
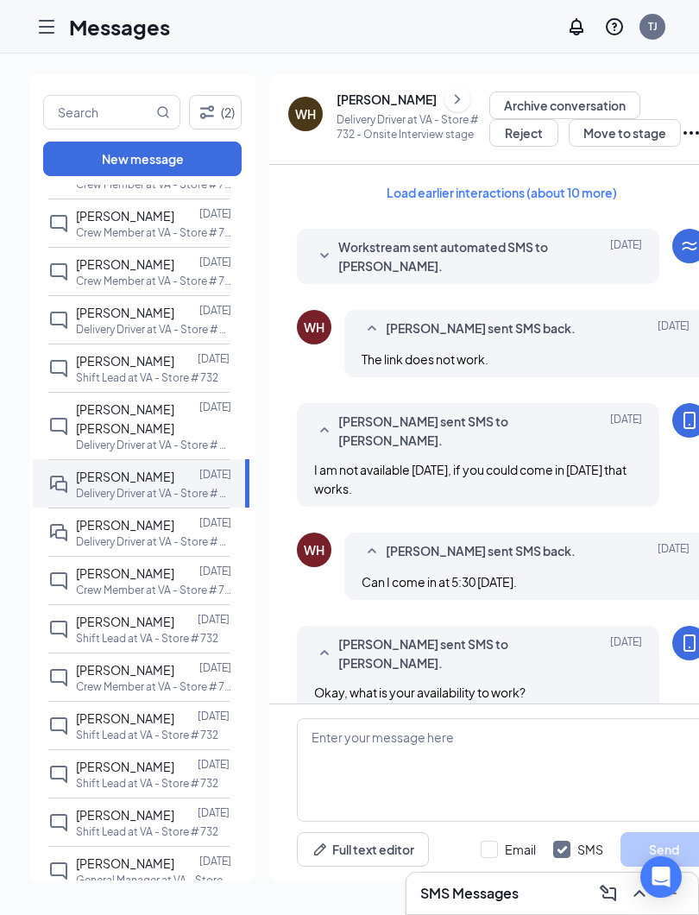
scroll to position [459, 0]
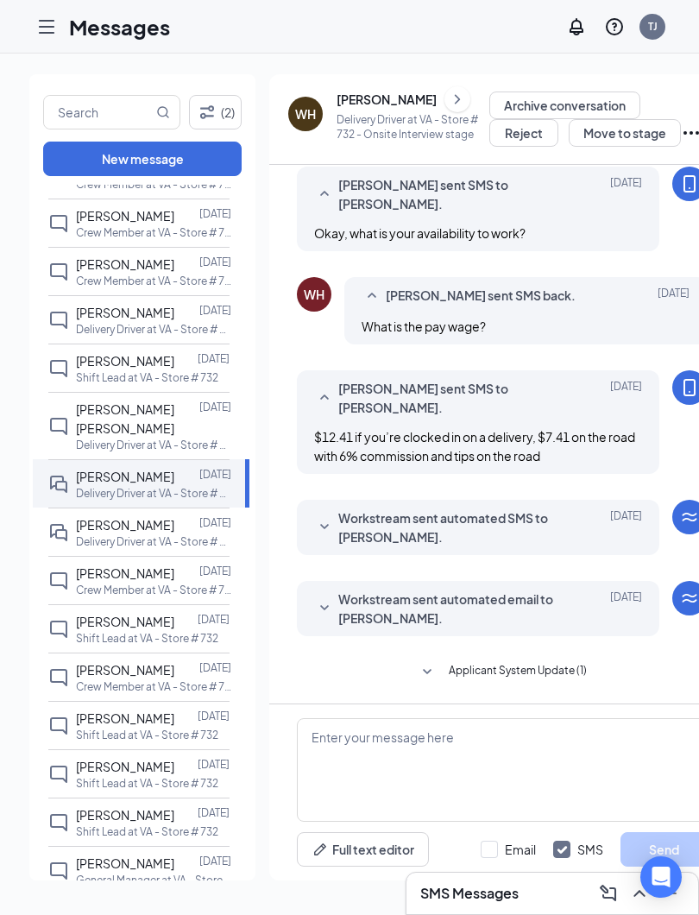
click at [505, 672] on span "Applicant System Update (1)" at bounding box center [518, 672] width 138 height 21
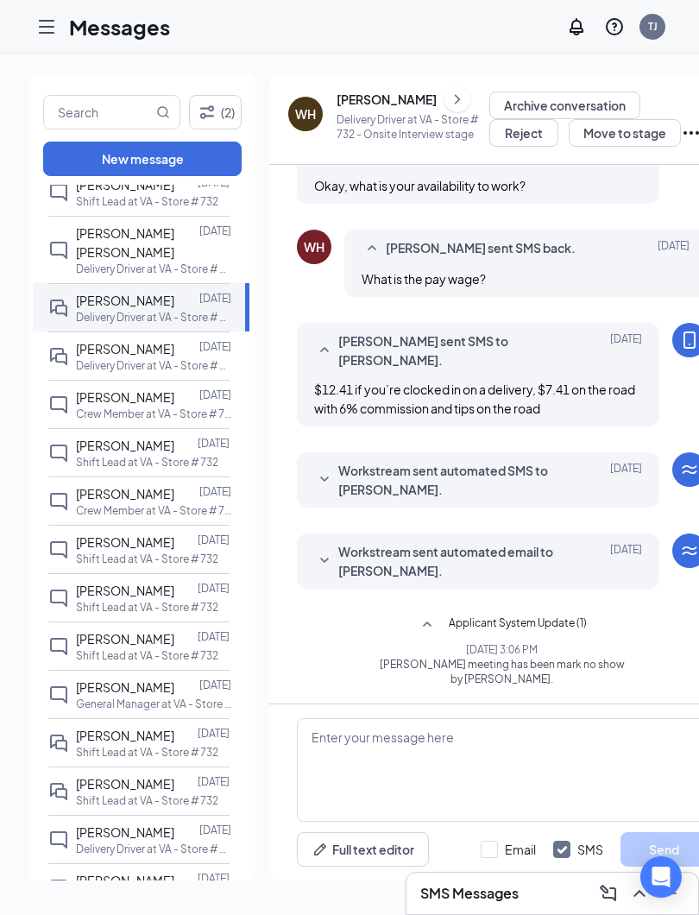
scroll to position [249, 0]
click at [119, 436] on span "[PERSON_NAME]" at bounding box center [125, 444] width 98 height 16
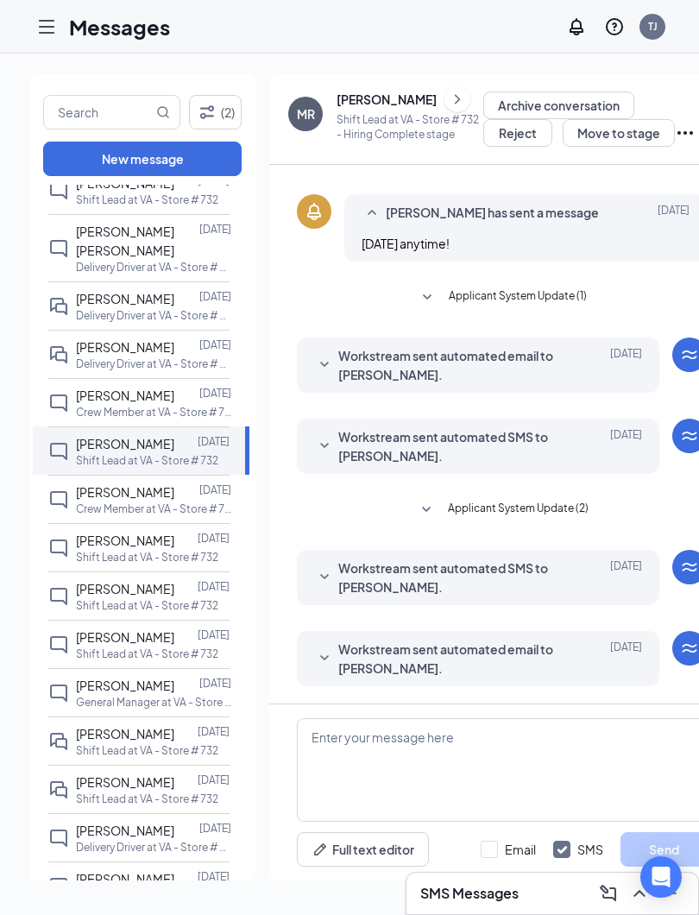
scroll to position [102, 0]
click at [513, 659] on span "Workstream sent automated email to [PERSON_NAME]." at bounding box center [451, 659] width 226 height 38
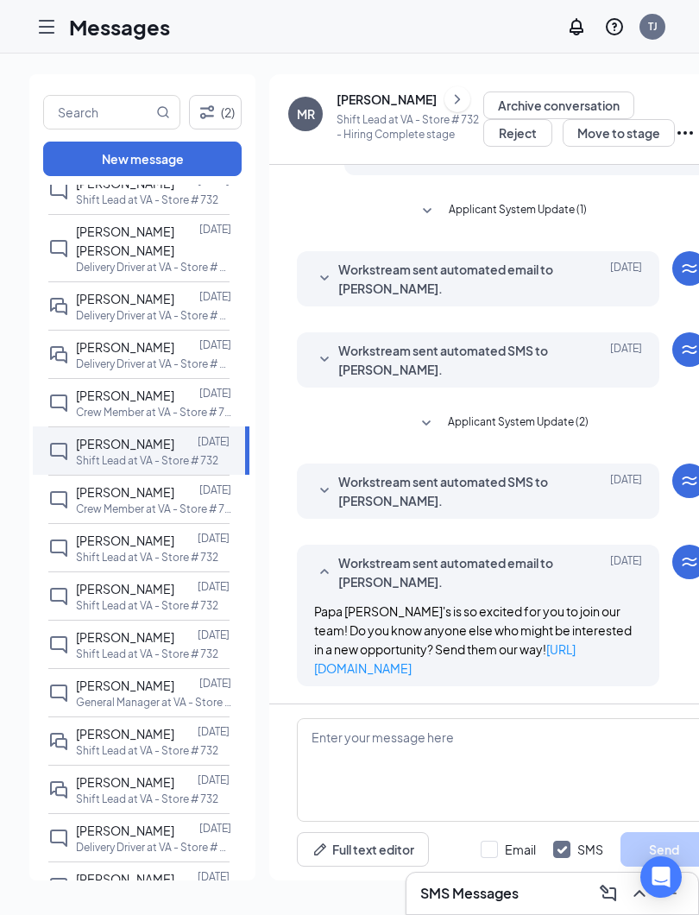
scroll to position [188, 0]
click at [35, 9] on div at bounding box center [46, 26] width 35 height 35
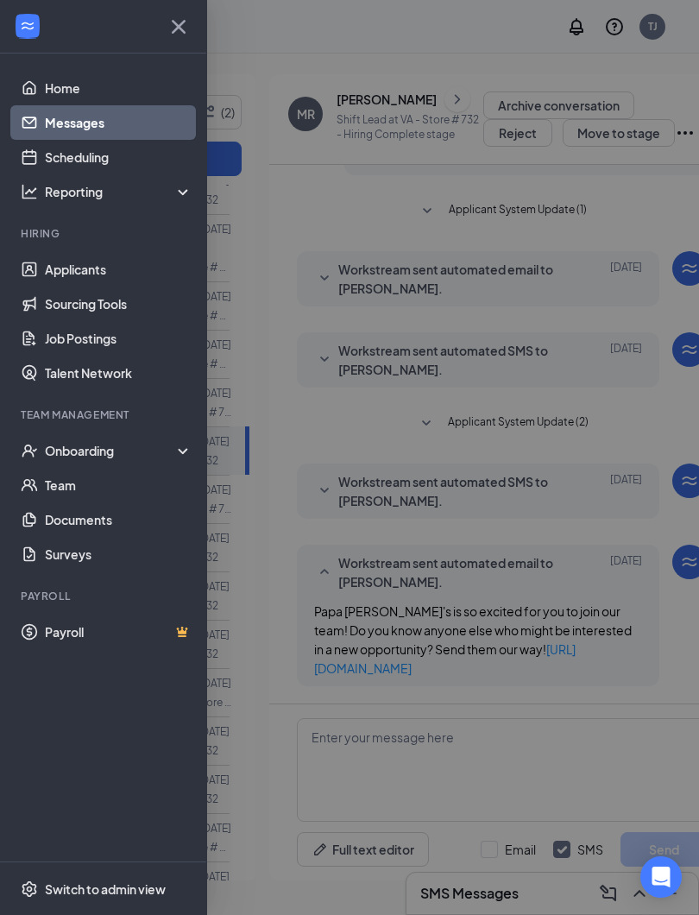
click at [56, 91] on link "Home" at bounding box center [119, 88] width 148 height 35
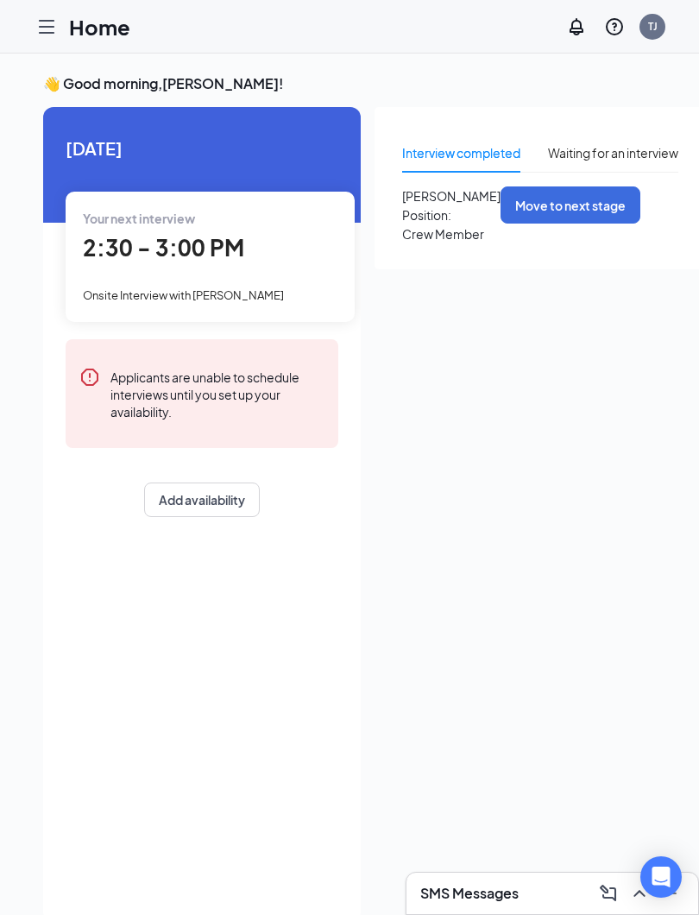
click at [140, 240] on span "2:30 - 3:00 PM" at bounding box center [163, 247] width 161 height 28
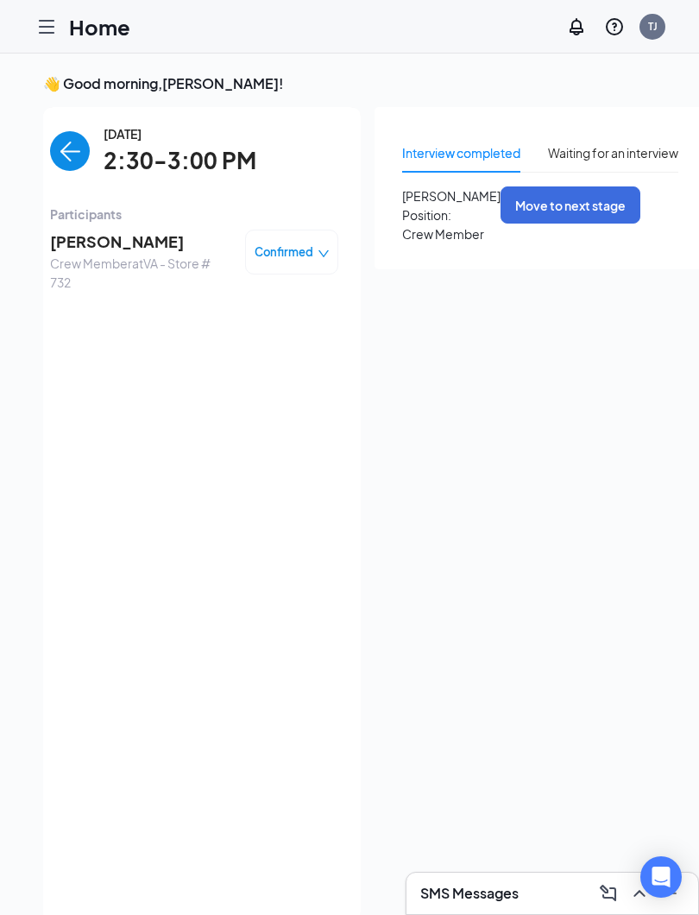
scroll to position [7, 0]
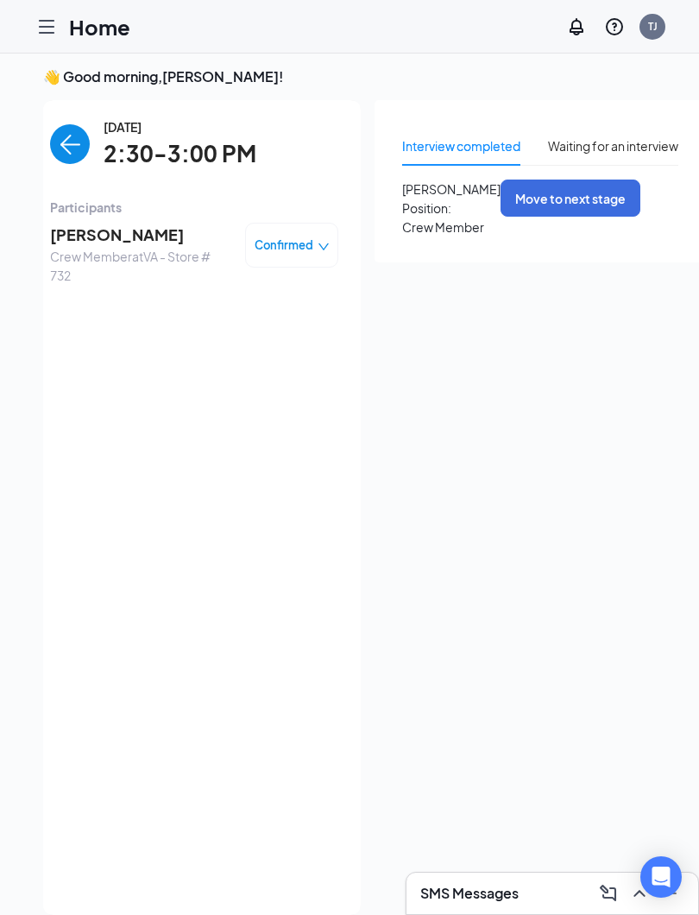
click at [264, 238] on span "Confirmed" at bounding box center [284, 245] width 59 height 17
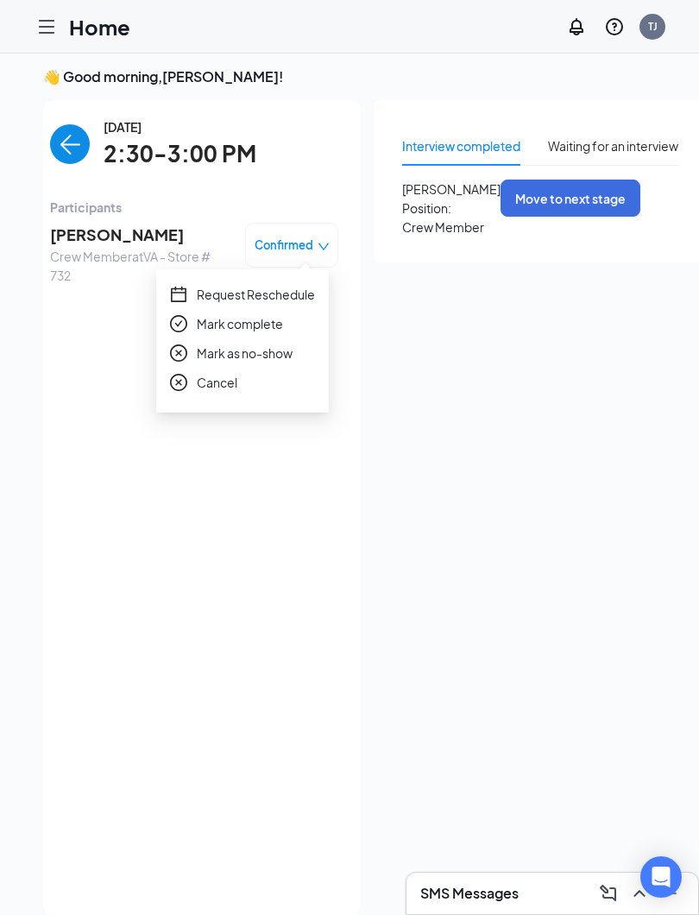
click at [198, 391] on span "Cancel" at bounding box center [217, 382] width 41 height 19
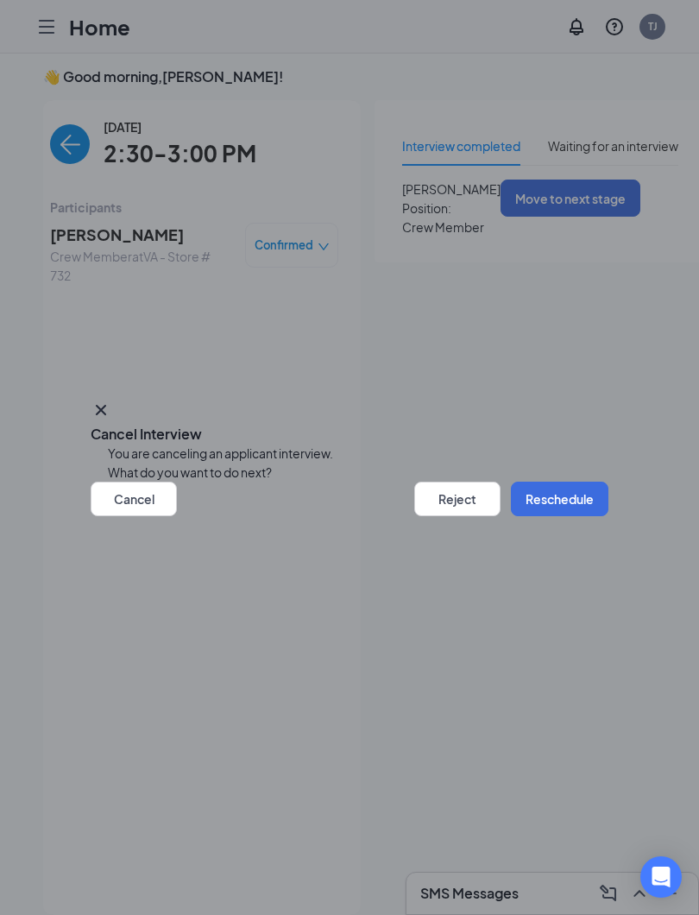
click at [454, 516] on button "Reject" at bounding box center [457, 499] width 86 height 35
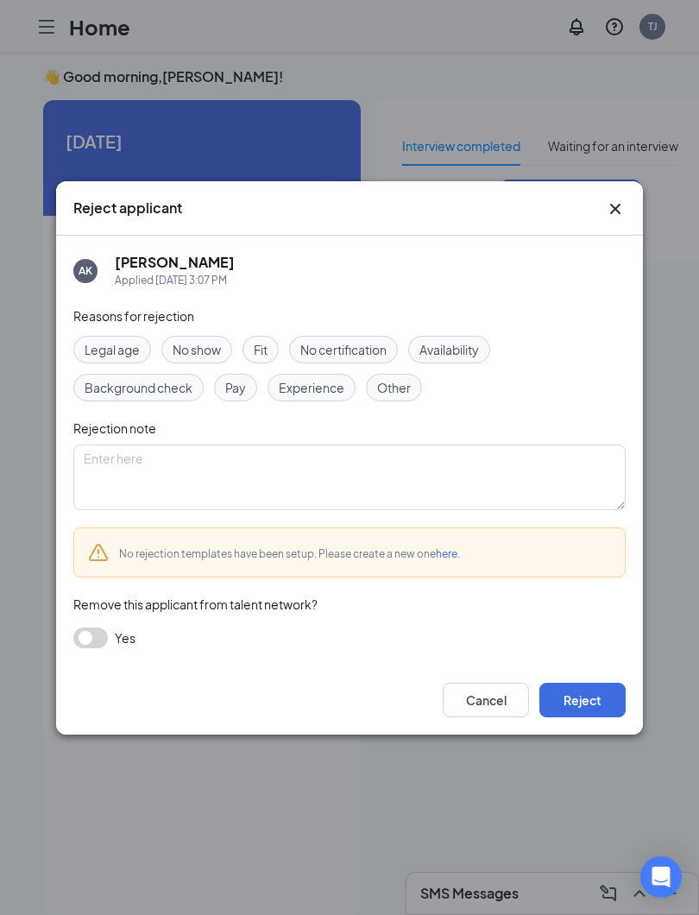
click at [401, 397] on div "Other" at bounding box center [394, 388] width 56 height 28
click at [576, 692] on button "Reject" at bounding box center [583, 700] width 86 height 35
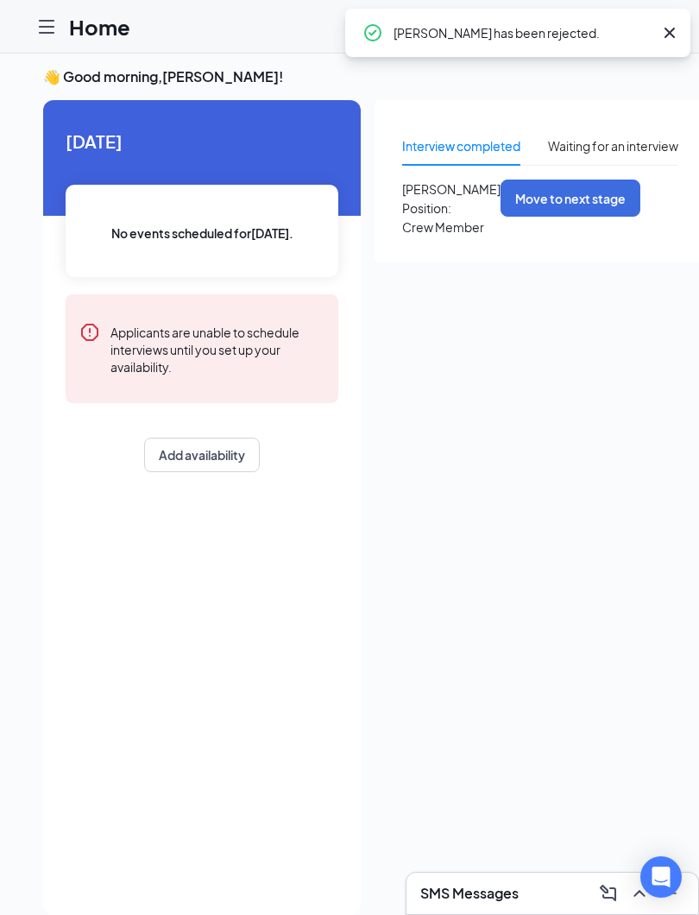
scroll to position [0, 0]
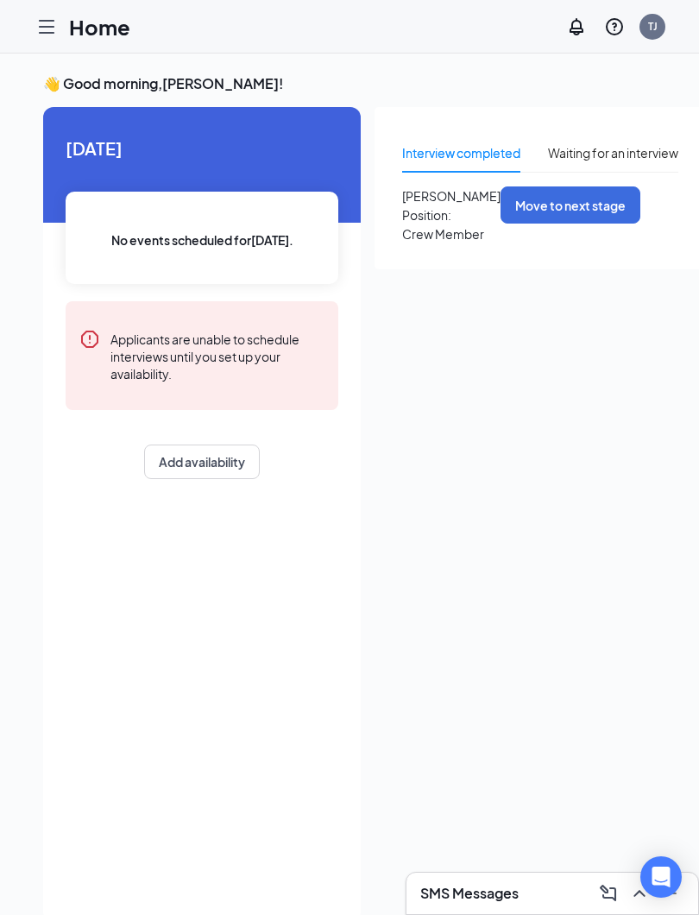
click at [53, 28] on icon "Hamburger" at bounding box center [46, 26] width 21 height 21
